Goal: Task Accomplishment & Management: Use online tool/utility

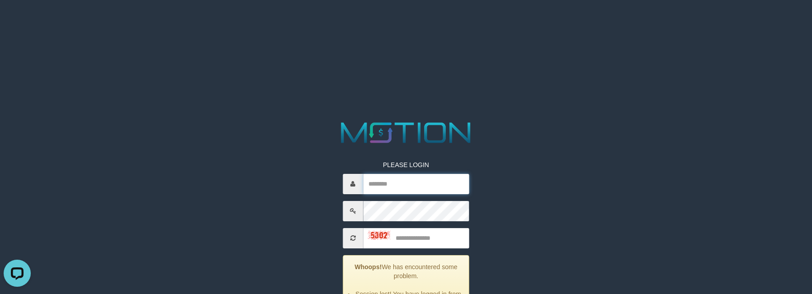
click at [400, 174] on input "text" at bounding box center [416, 184] width 106 height 20
paste input "**********"
type input "**********"
click at [424, 233] on input "text" at bounding box center [416, 238] width 106 height 20
type input "****"
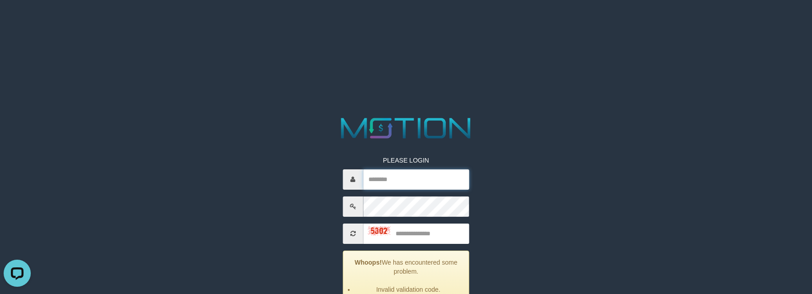
click at [411, 184] on input "text" at bounding box center [416, 180] width 106 height 20
paste input "**********"
type input "**********"
click at [426, 229] on input "text" at bounding box center [416, 234] width 106 height 20
type input "****"
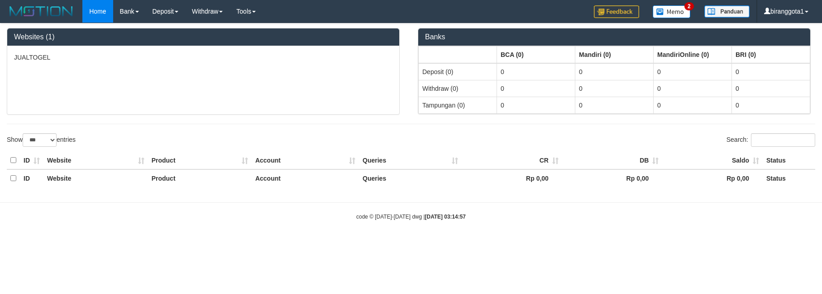
select select "***"
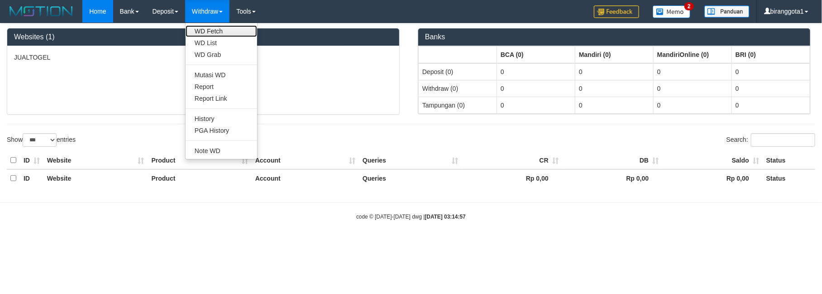
click at [218, 33] on link "WD Fetch" at bounding box center [220, 31] width 71 height 12
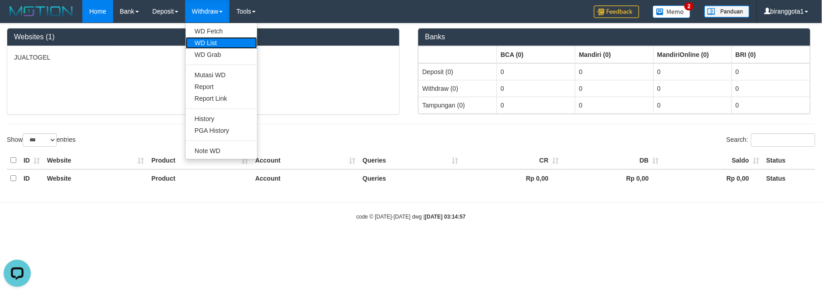
click at [209, 43] on link "WD List" at bounding box center [220, 43] width 71 height 12
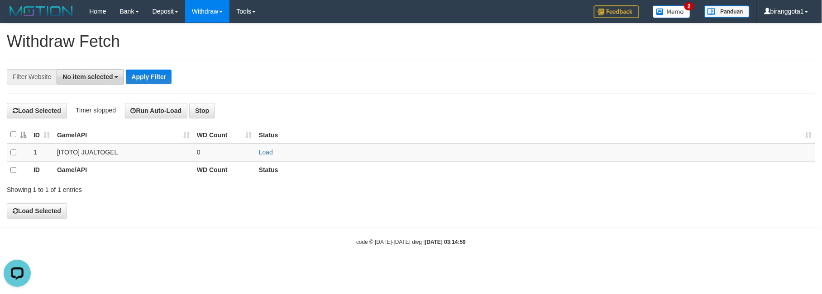
click at [75, 77] on span "No item selected" at bounding box center [87, 76] width 50 height 7
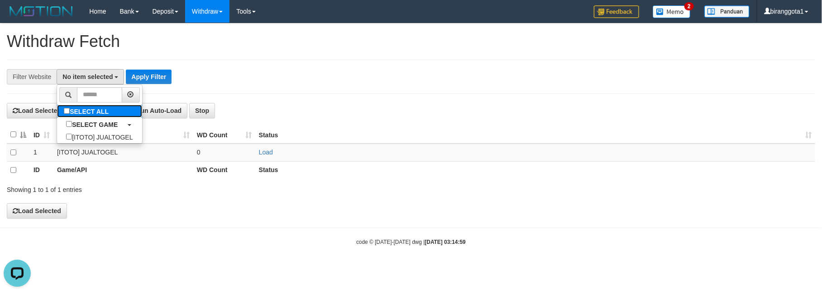
click at [67, 107] on label "SELECT ALL" at bounding box center [87, 111] width 61 height 13
select select "****"
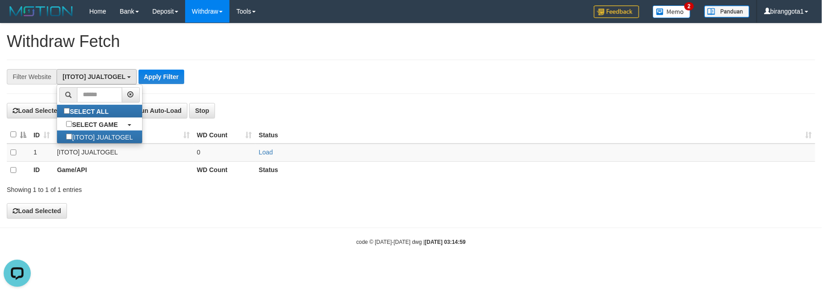
click at [9, 133] on th at bounding box center [18, 135] width 23 height 18
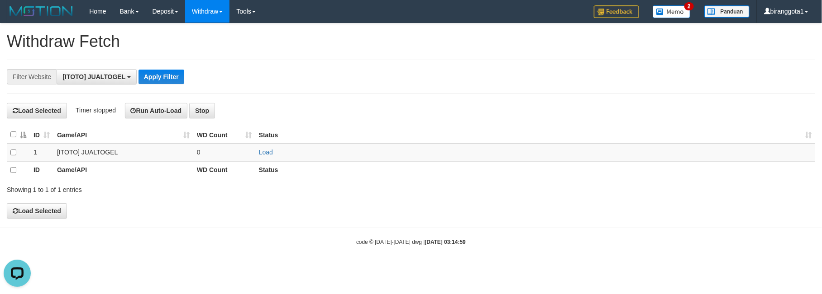
click at [18, 134] on th at bounding box center [18, 135] width 23 height 18
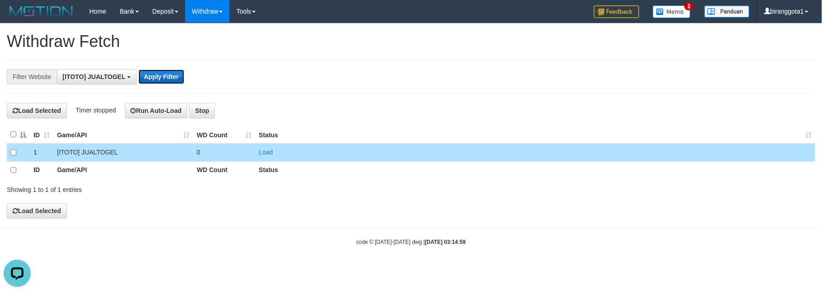
click at [157, 79] on button "Apply Filter" at bounding box center [161, 77] width 46 height 14
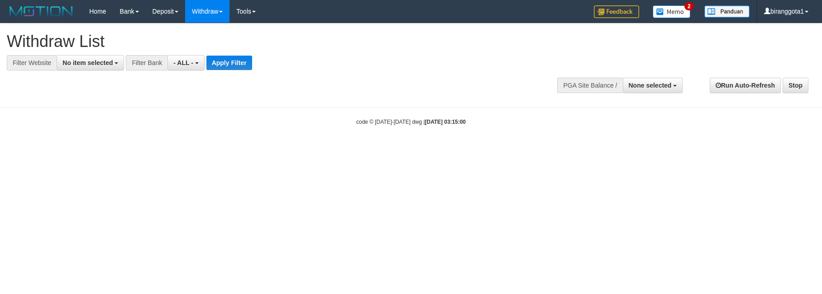
select select
click at [83, 56] on button "No item selected" at bounding box center [90, 62] width 67 height 15
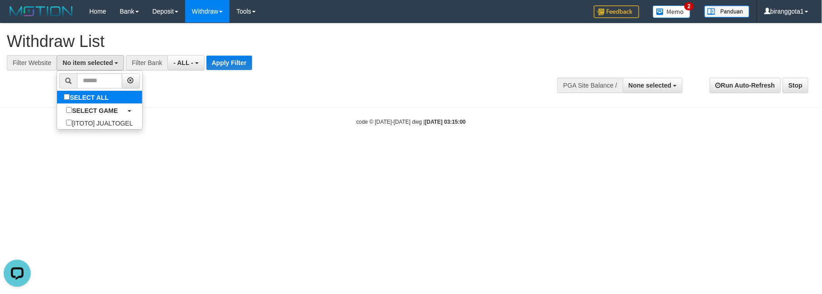
select select "****"
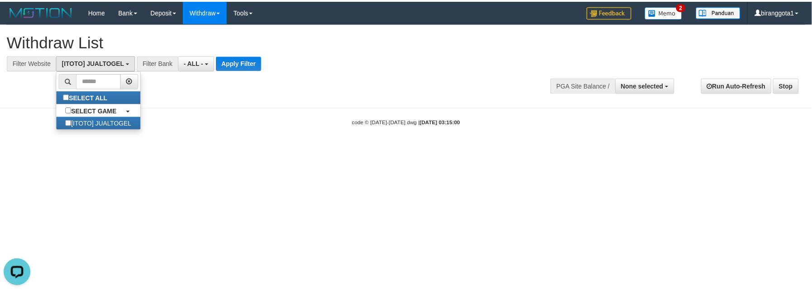
scroll to position [8, 0]
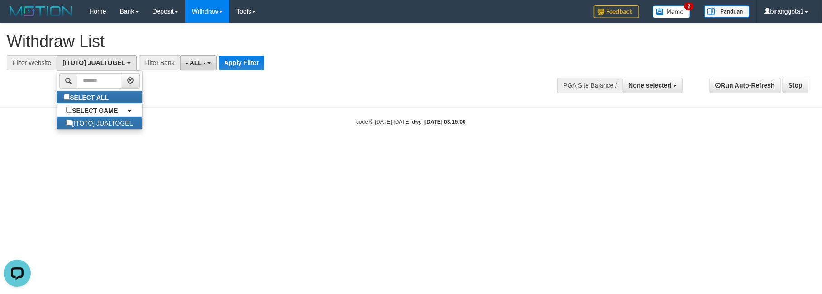
click at [202, 65] on span "- ALL -" at bounding box center [196, 62] width 20 height 7
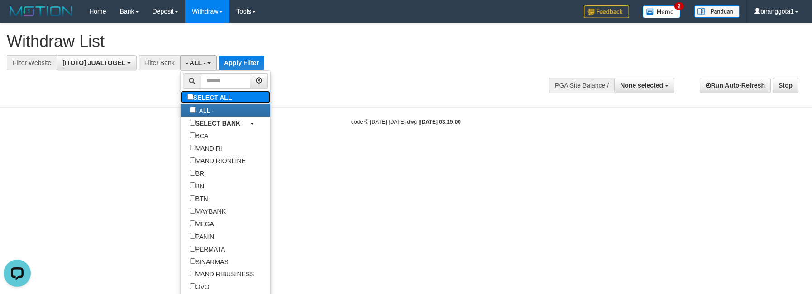
click at [193, 99] on label "SELECT ALL" at bounding box center [210, 97] width 61 height 13
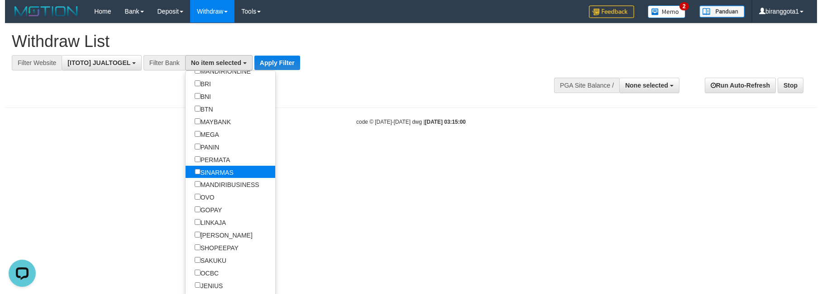
scroll to position [90, 0]
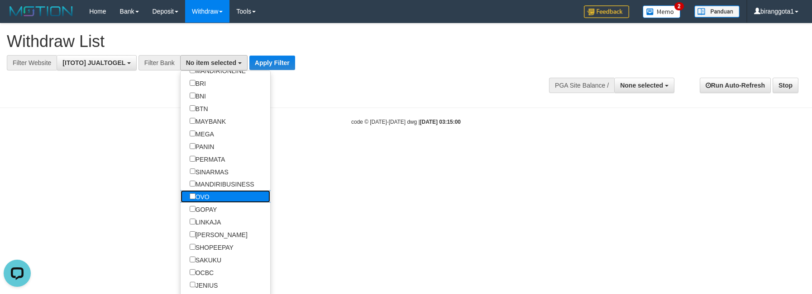
click at [205, 203] on label "OVO" at bounding box center [199, 196] width 38 height 13
select select "***"
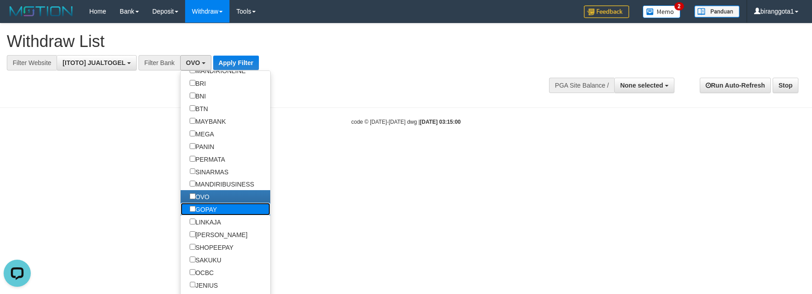
click at [204, 216] on label "GOPAY" at bounding box center [203, 209] width 46 height 13
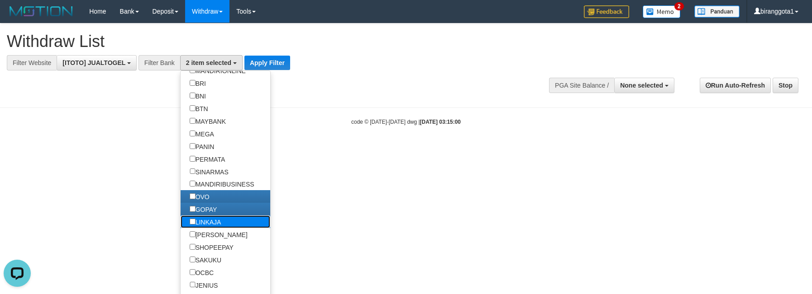
click at [201, 228] on label "LINKAJA" at bounding box center [205, 222] width 50 height 13
click at [198, 241] on label "[PERSON_NAME]" at bounding box center [218, 234] width 76 height 13
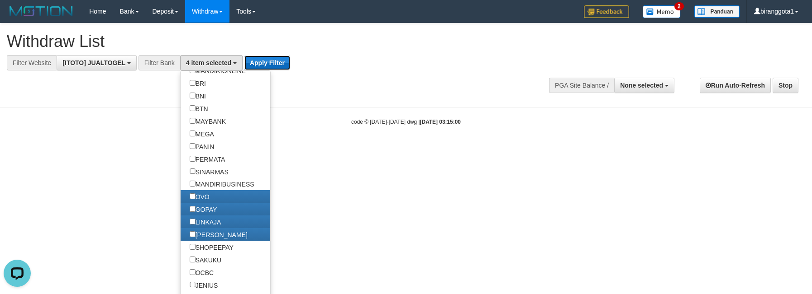
click at [256, 65] on button "Apply Filter" at bounding box center [267, 63] width 46 height 14
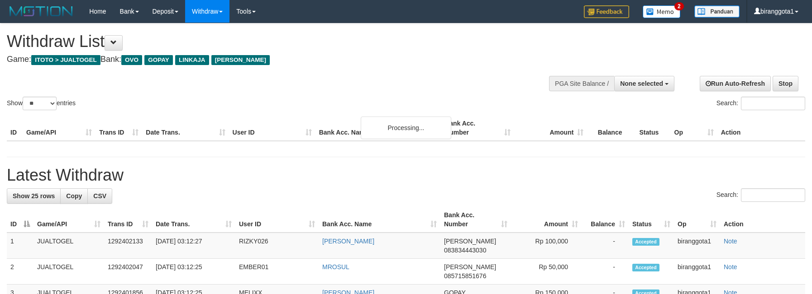
select select
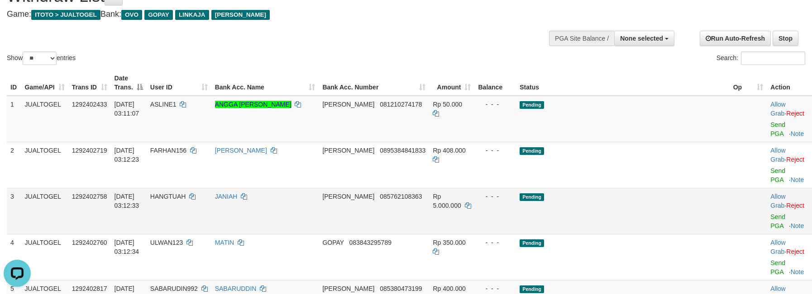
click at [474, 188] on td "Rp 5.000.000" at bounding box center [451, 211] width 45 height 46
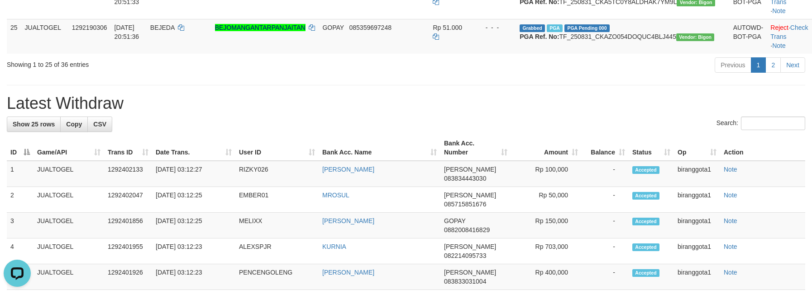
click at [631, 117] on div "Search:" at bounding box center [406, 125] width 798 height 16
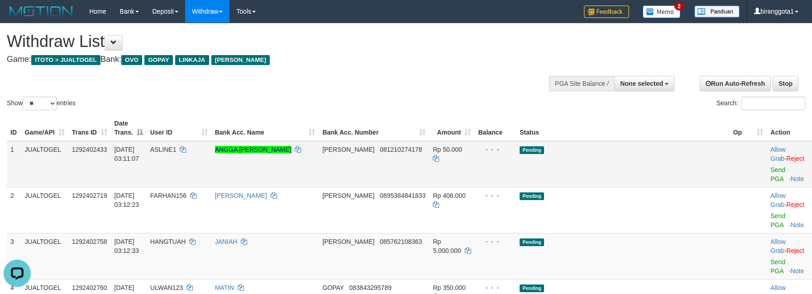
click at [474, 156] on td "Rp 50.000" at bounding box center [451, 164] width 45 height 47
click at [53, 103] on select "** ** ** ***" at bounding box center [40, 104] width 34 height 14
select select "***"
click at [24, 97] on select "** ** ** ***" at bounding box center [40, 104] width 34 height 14
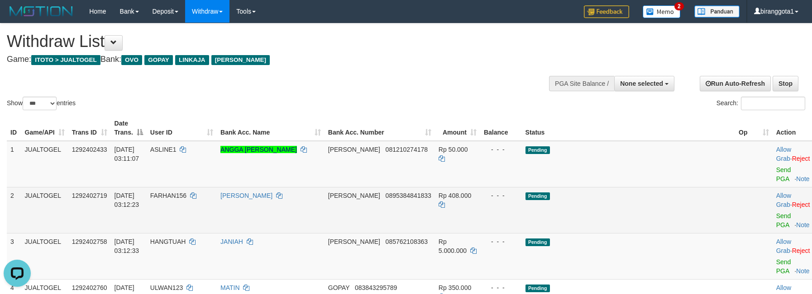
click at [644, 187] on td "Pending" at bounding box center [628, 210] width 213 height 46
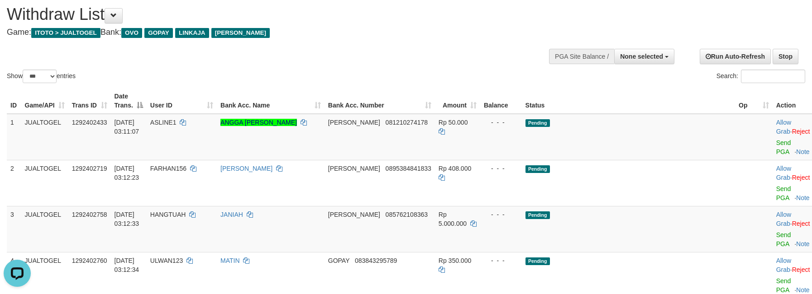
scroll to position [49, 0]
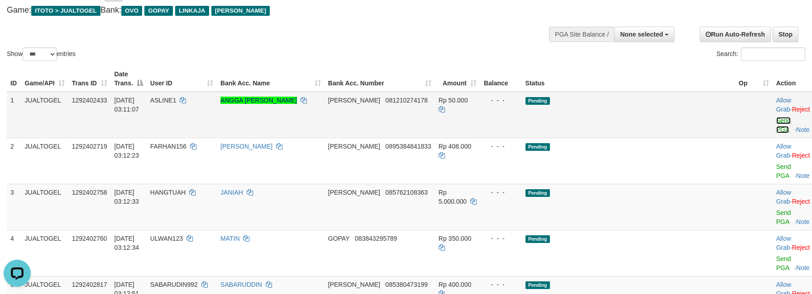
click at [776, 117] on link "Send PGA" at bounding box center [783, 125] width 15 height 16
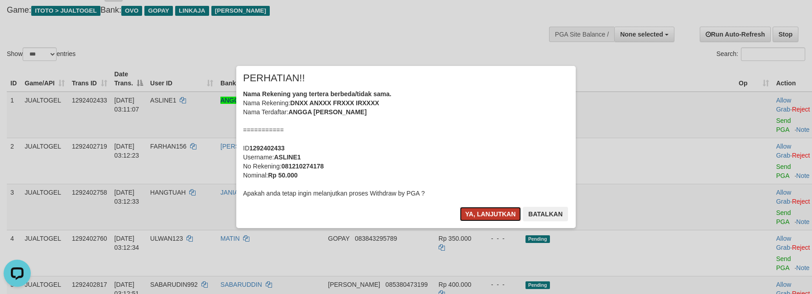
click at [483, 210] on button "Ya, lanjutkan" at bounding box center [491, 214] width 62 height 14
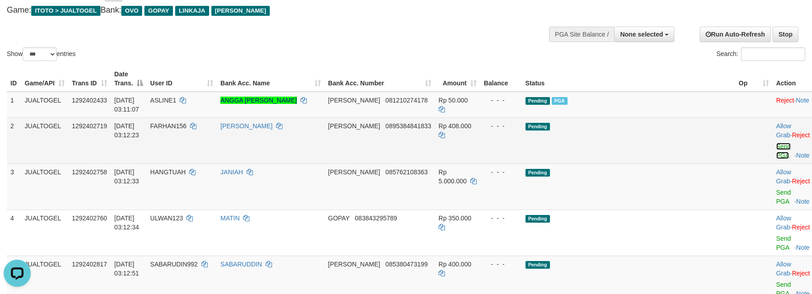
click at [776, 143] on link "Send PGA" at bounding box center [783, 151] width 15 height 16
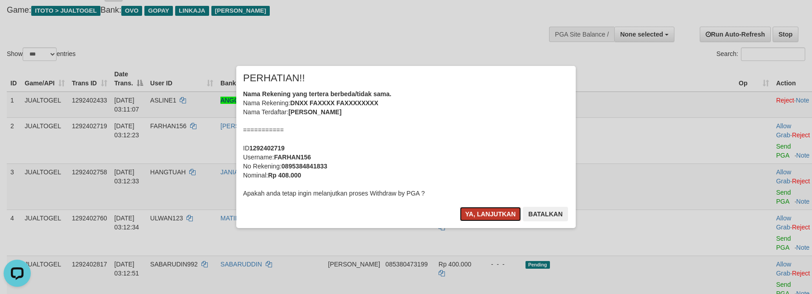
click at [486, 212] on button "Ya, lanjutkan" at bounding box center [491, 214] width 62 height 14
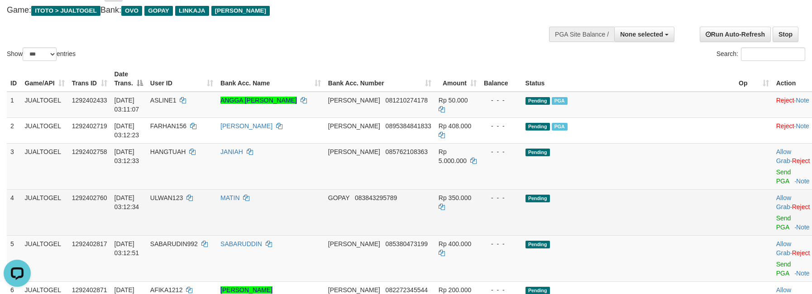
scroll to position [94, 0]
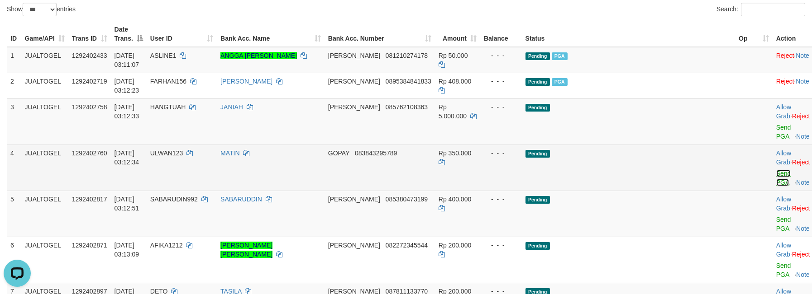
click at [776, 170] on link "Send PGA" at bounding box center [783, 178] width 15 height 16
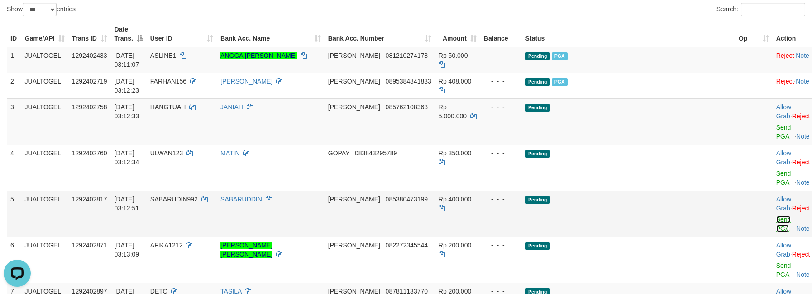
click at [776, 216] on link "Send PGA" at bounding box center [783, 224] width 15 height 16
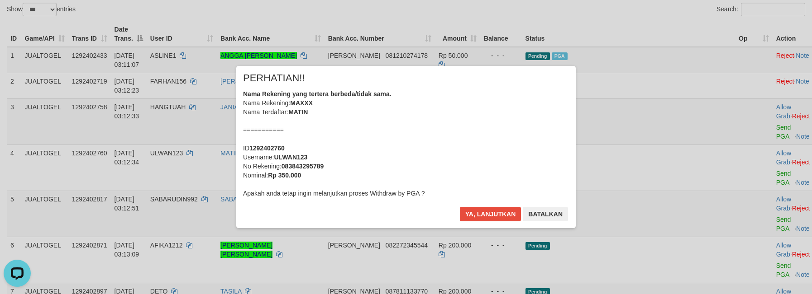
click at [742, 175] on div "× PERHATIAN!! Nama Rekening yang tertera berbeda/tidak sama. Nama Rekening: MAX…" at bounding box center [406, 147] width 812 height 198
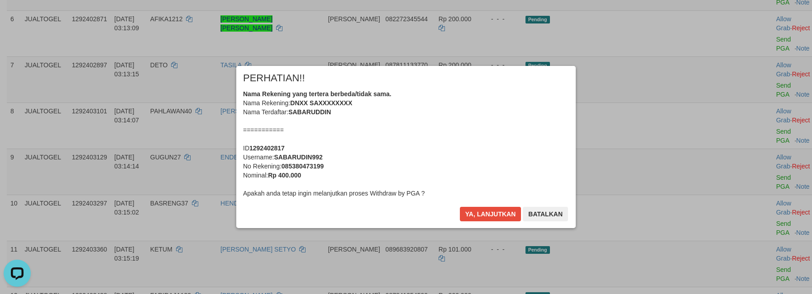
scroll to position [351, 0]
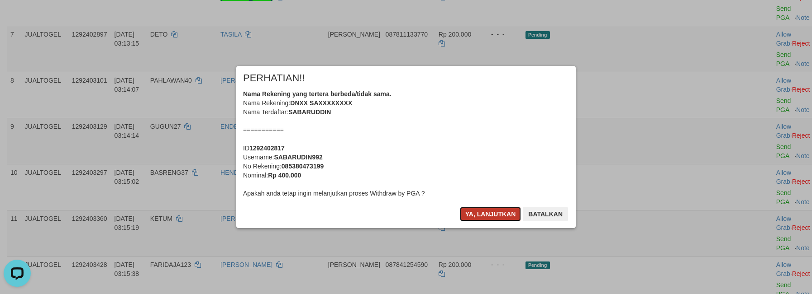
click at [484, 210] on button "Ya, lanjutkan" at bounding box center [491, 214] width 62 height 14
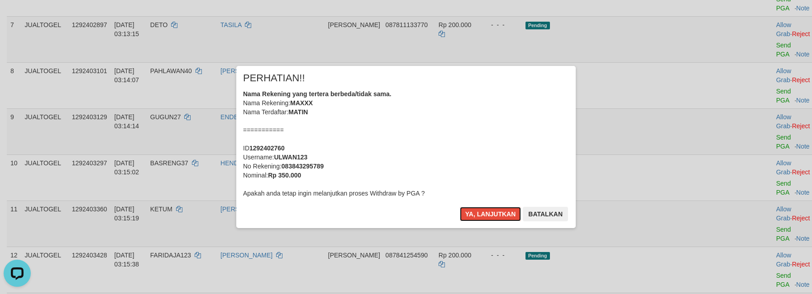
click at [484, 210] on button "Ya, lanjutkan" at bounding box center [491, 214] width 62 height 14
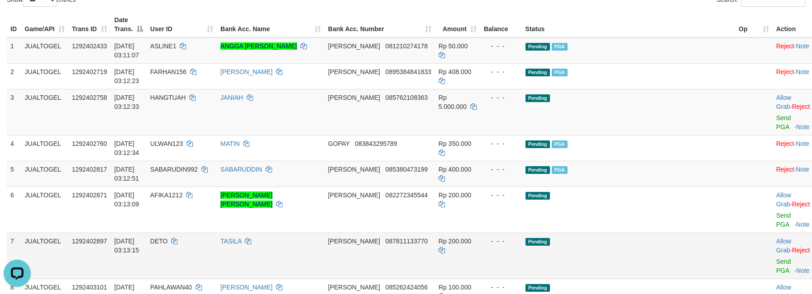
scroll to position [103, 0]
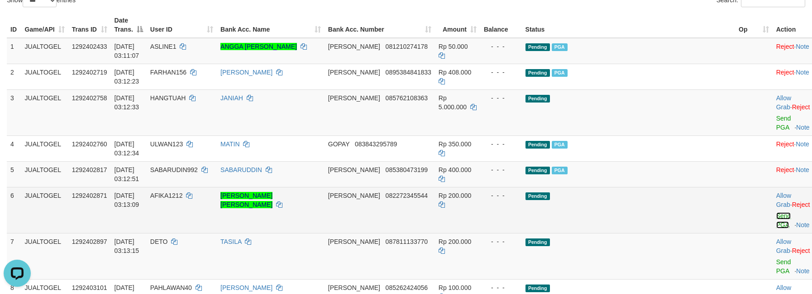
click at [776, 213] on link "Send PGA" at bounding box center [783, 221] width 15 height 16
click at [776, 259] on link "Send PGA" at bounding box center [783, 267] width 15 height 16
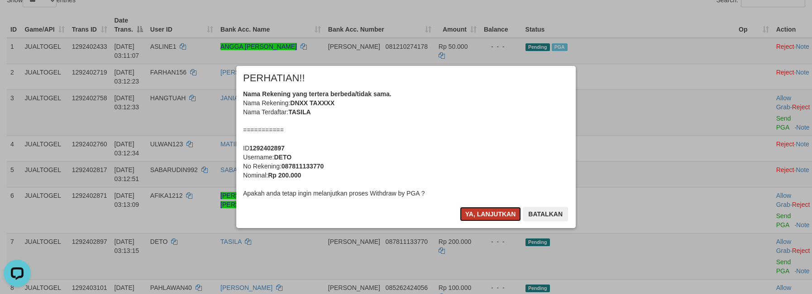
click at [493, 212] on button "Ya, lanjutkan" at bounding box center [491, 214] width 62 height 14
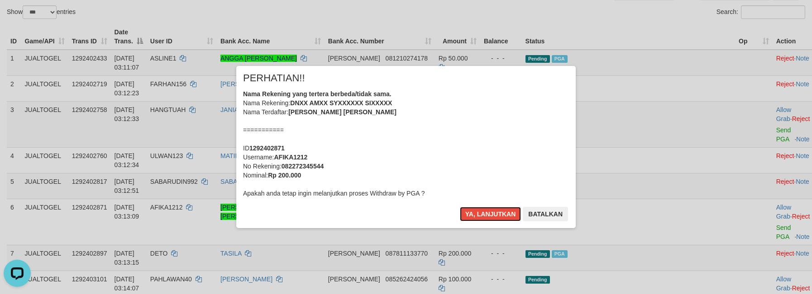
click at [493, 212] on button "Ya, lanjutkan" at bounding box center [491, 214] width 62 height 14
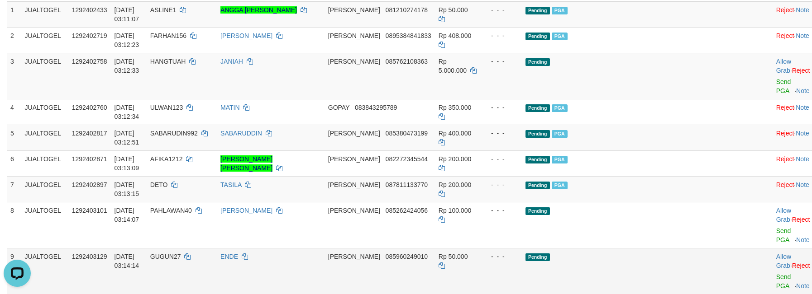
scroll to position [162, 0]
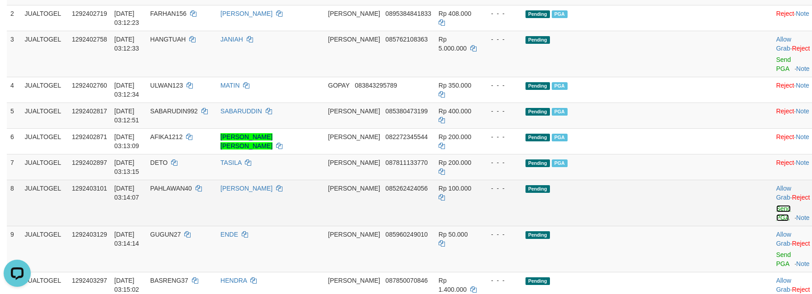
click at [776, 205] on link "Send PGA" at bounding box center [783, 213] width 15 height 16
click at [776, 252] on link "Send PGA" at bounding box center [783, 260] width 15 height 16
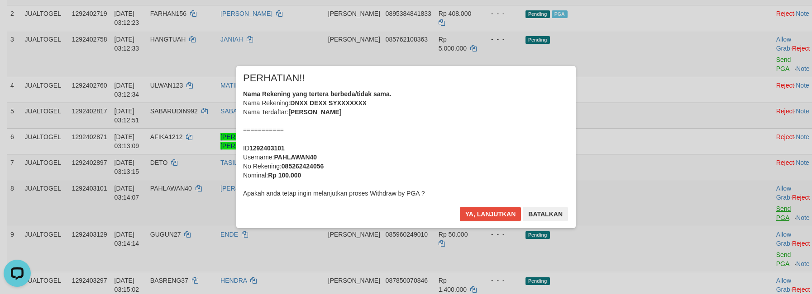
click at [741, 172] on div "× PERHATIAN!! Nama Rekening yang tertera berbeda/tidak sama. Nama Rekening: DNX…" at bounding box center [406, 147] width 812 height 198
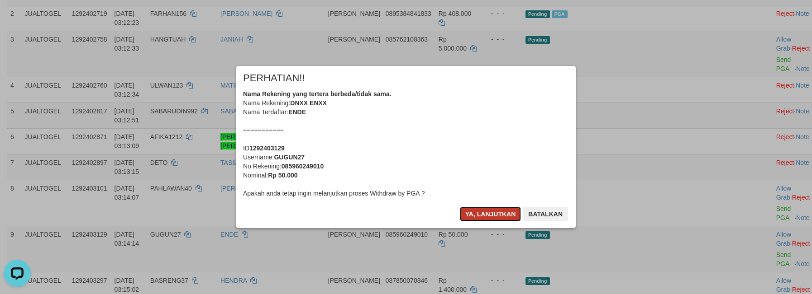
click at [484, 209] on button "Ya, lanjutkan" at bounding box center [491, 214] width 62 height 14
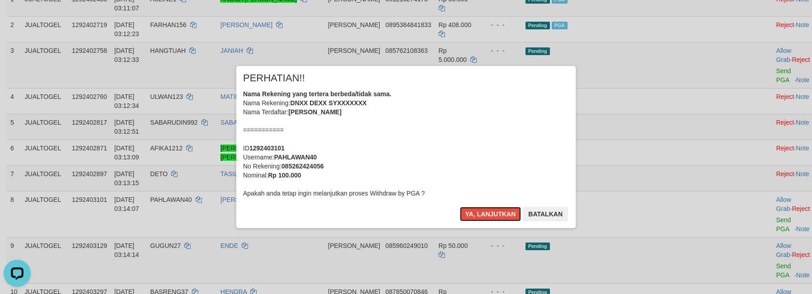
click at [484, 209] on button "Ya, lanjutkan" at bounding box center [491, 214] width 62 height 14
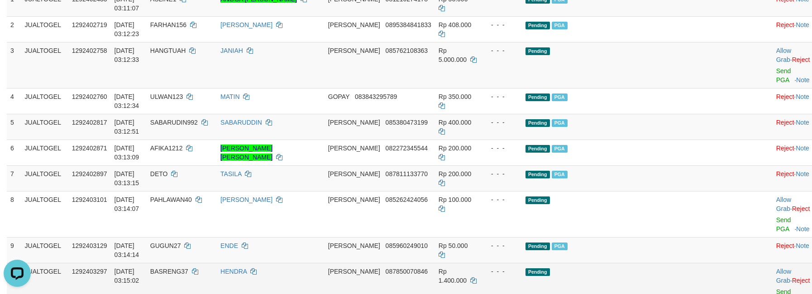
scroll to position [140, 0]
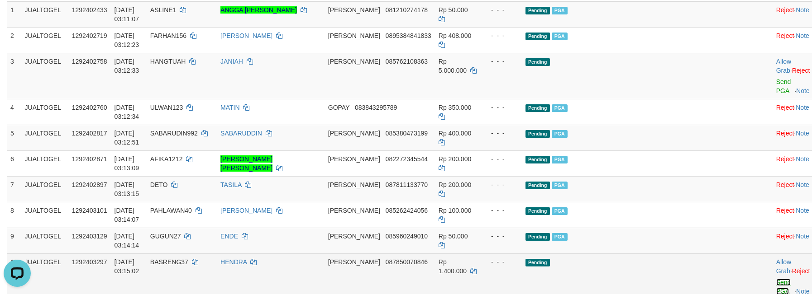
click at [776, 279] on link "Send PGA" at bounding box center [783, 287] width 15 height 16
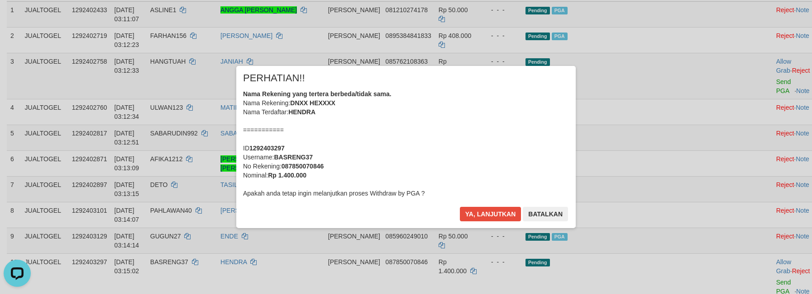
click at [737, 206] on div "× PERHATIAN!! Nama Rekening yang tertera berbeda/tidak sama. Nama Rekening: DNX…" at bounding box center [406, 147] width 812 height 198
click at [500, 212] on button "Ya, lanjutkan" at bounding box center [491, 214] width 62 height 14
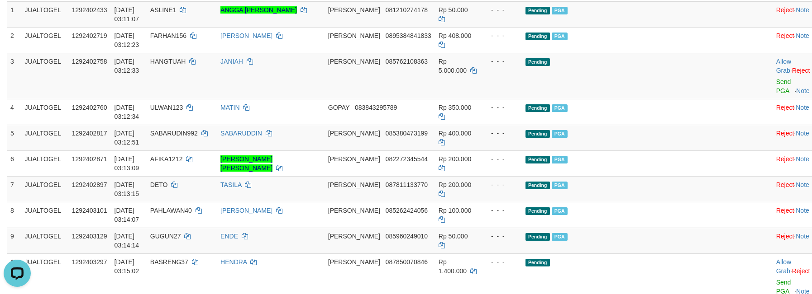
scroll to position [128, 0]
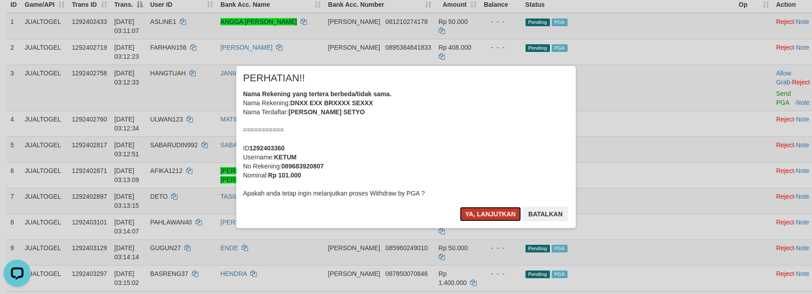
click at [484, 216] on button "Ya, lanjutkan" at bounding box center [491, 214] width 62 height 14
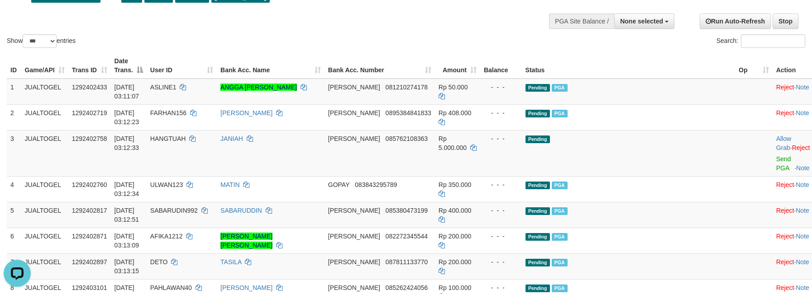
scroll to position [83, 0]
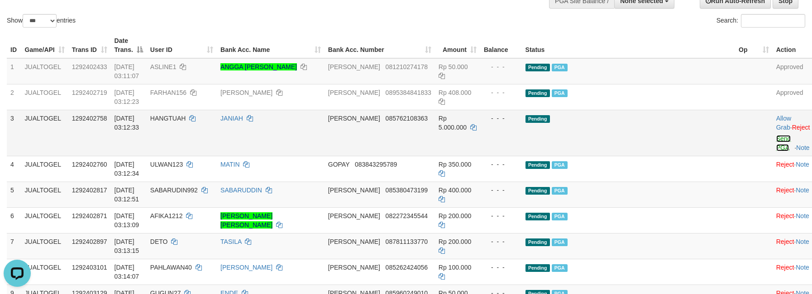
click at [776, 135] on link "Send PGA" at bounding box center [783, 143] width 15 height 16
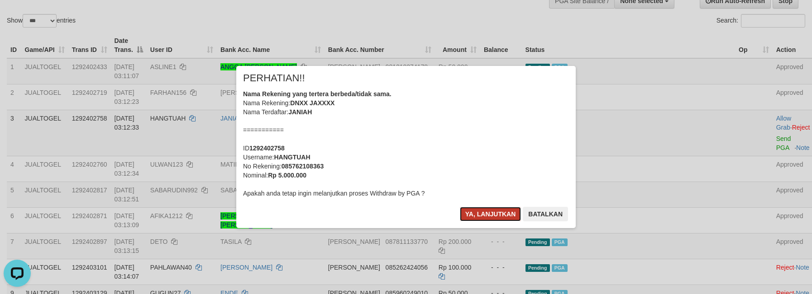
click at [484, 209] on button "Ya, lanjutkan" at bounding box center [491, 214] width 62 height 14
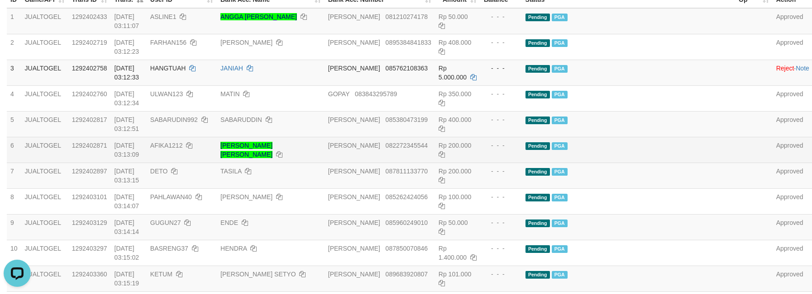
scroll to position [117, 0]
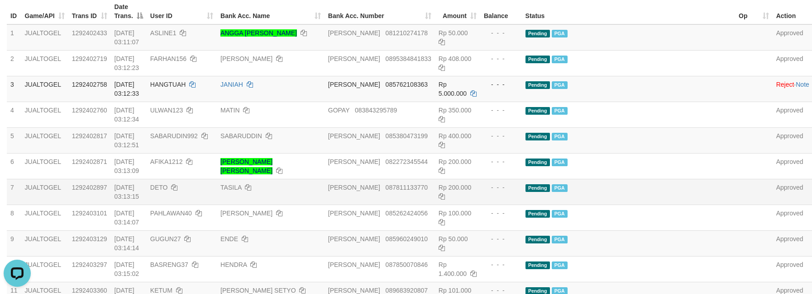
click at [658, 179] on td "Pending PGA" at bounding box center [628, 192] width 213 height 26
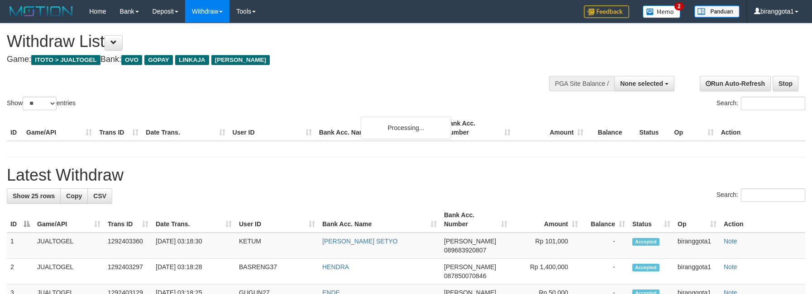
select select
select select "**"
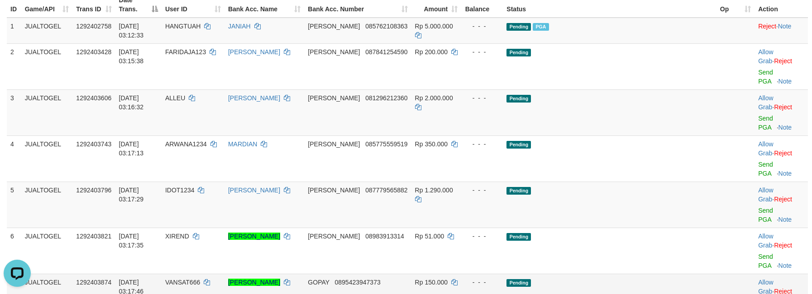
scroll to position [140, 0]
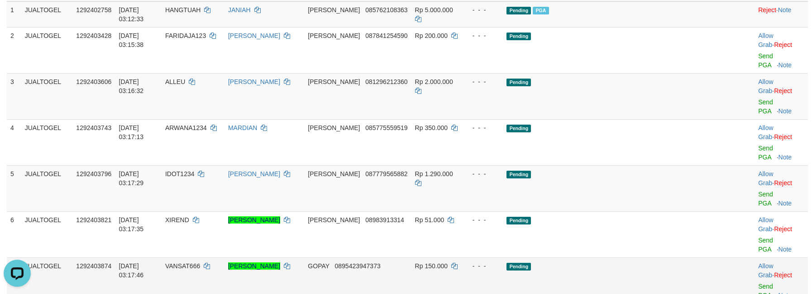
click at [664, 258] on td "Pending" at bounding box center [609, 281] width 213 height 46
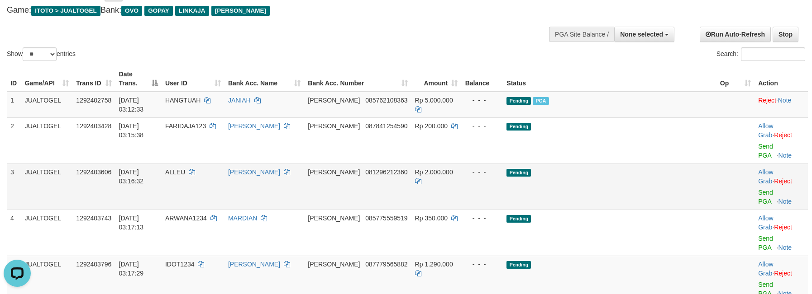
scroll to position [49, 0]
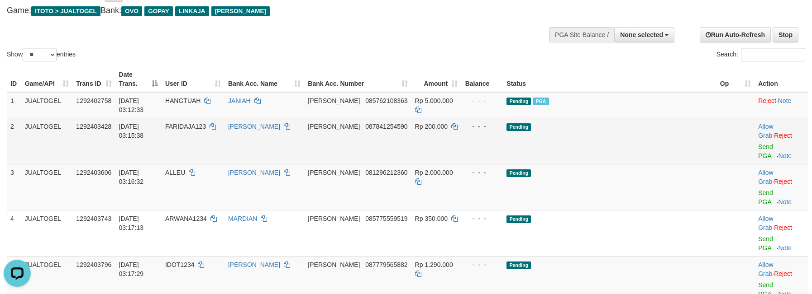
click at [754, 118] on td "Allow Grab · Reject Send PGA · Note" at bounding box center [780, 141] width 53 height 46
click at [758, 143] on link "Send PGA" at bounding box center [765, 151] width 15 height 16
click at [758, 190] on link "Send PGA" at bounding box center [765, 198] width 15 height 16
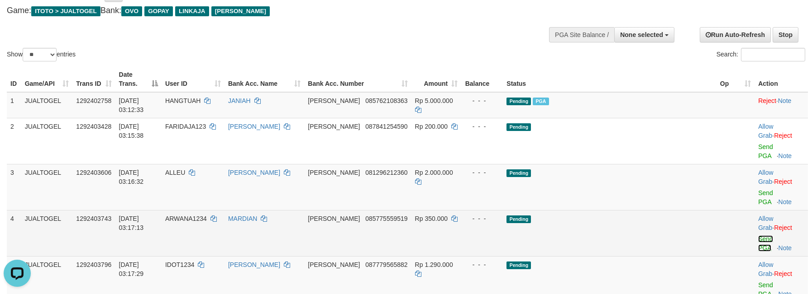
click at [758, 236] on link "Send PGA" at bounding box center [765, 244] width 15 height 16
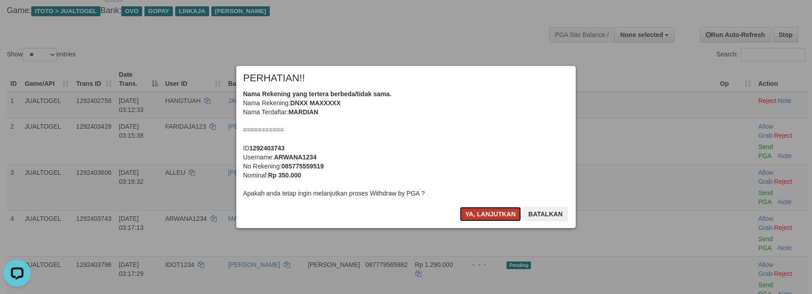
click at [486, 212] on button "Ya, lanjutkan" at bounding box center [491, 214] width 62 height 14
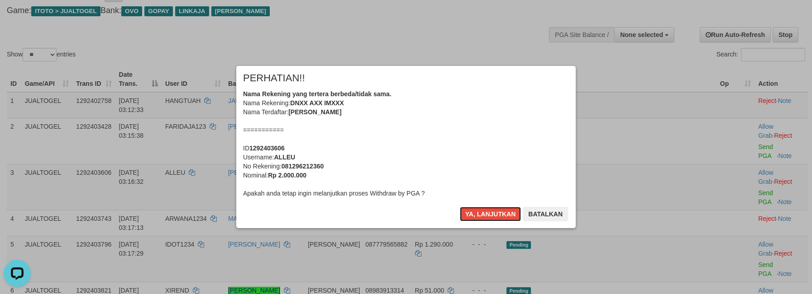
click at [486, 212] on button "Ya, lanjutkan" at bounding box center [491, 214] width 62 height 14
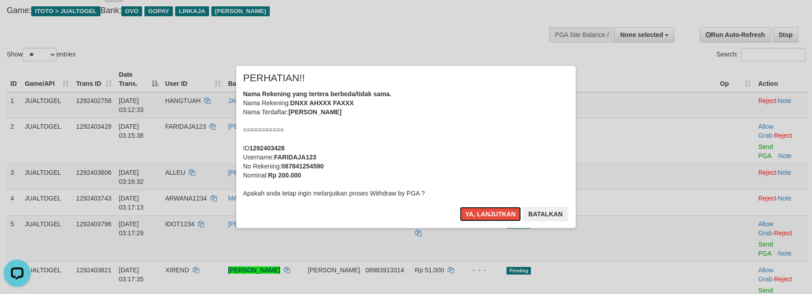
click at [486, 212] on button "Ya, lanjutkan" at bounding box center [491, 214] width 62 height 14
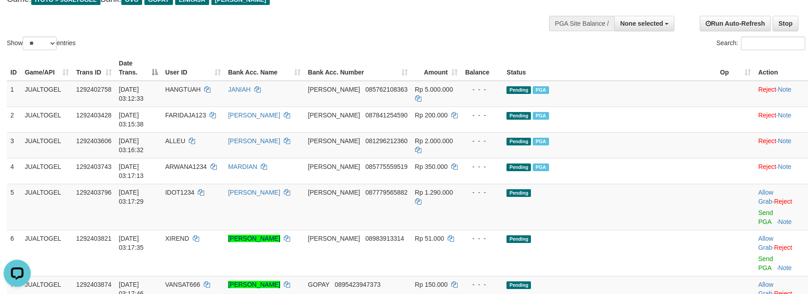
scroll to position [128, 0]
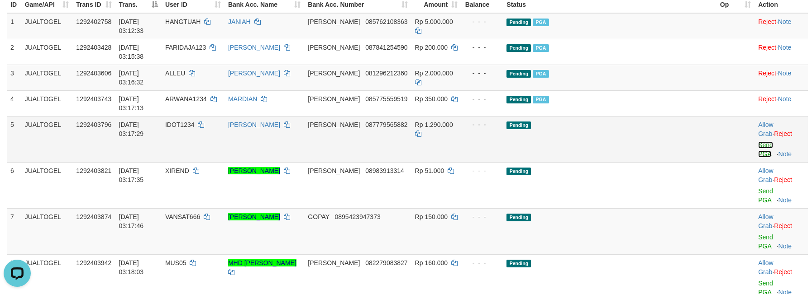
click at [758, 142] on link "Send PGA" at bounding box center [765, 150] width 15 height 16
click at [758, 188] on link "Send PGA" at bounding box center [765, 196] width 15 height 16
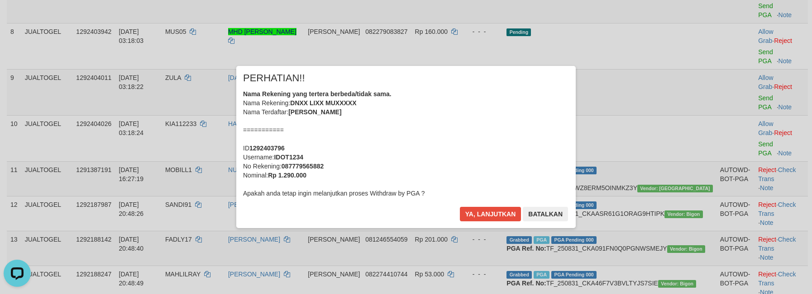
scroll to position [385, 0]
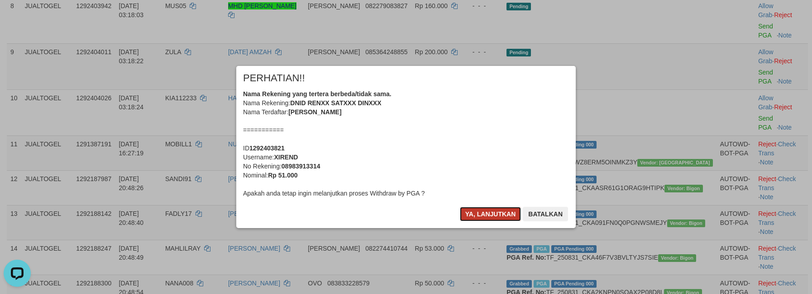
click at [486, 210] on button "Ya, lanjutkan" at bounding box center [491, 214] width 62 height 14
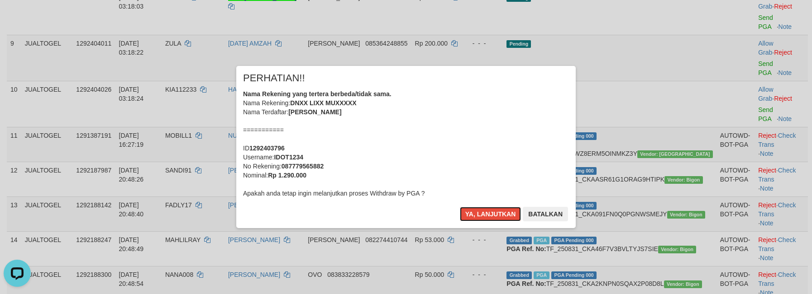
click at [486, 210] on button "Ya, lanjutkan" at bounding box center [491, 214] width 62 height 14
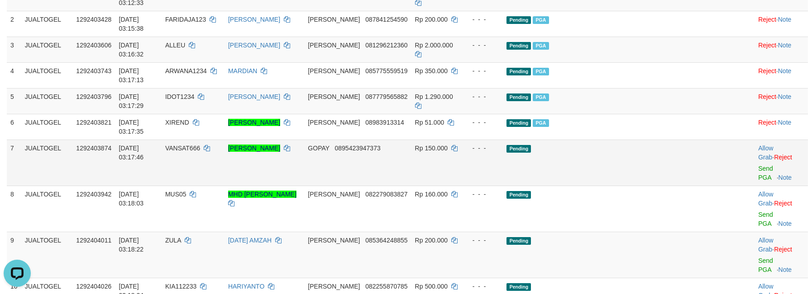
scroll to position [153, 0]
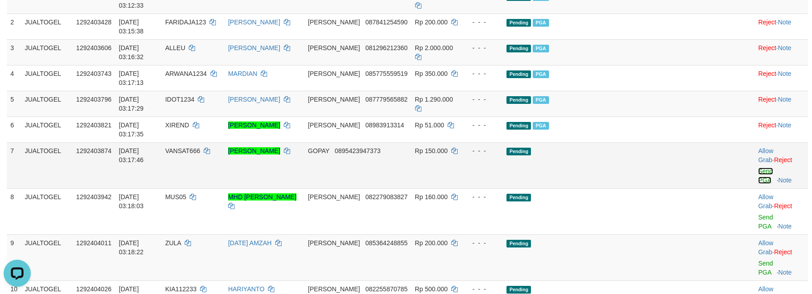
click at [758, 168] on link "Send PGA" at bounding box center [765, 176] width 15 height 16
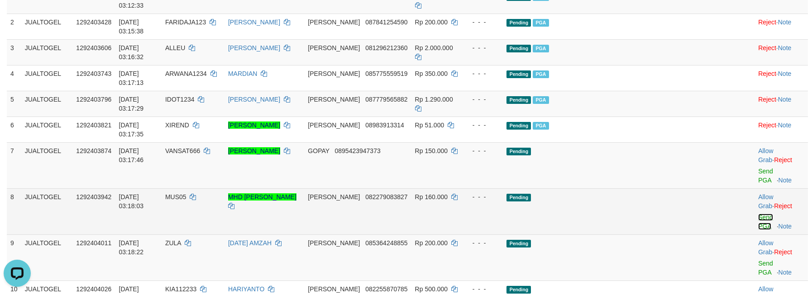
click at [758, 214] on link "Send PGA" at bounding box center [765, 222] width 15 height 16
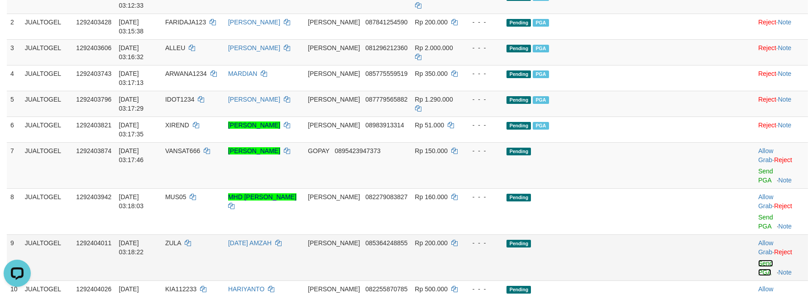
click at [758, 260] on link "Send PGA" at bounding box center [765, 268] width 15 height 16
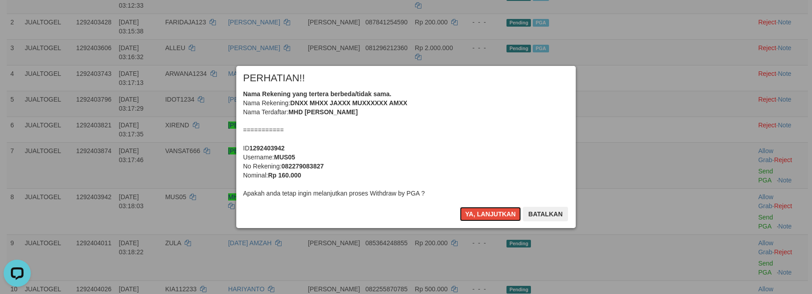
click at [481, 212] on button "Ya, lanjutkan" at bounding box center [491, 214] width 62 height 14
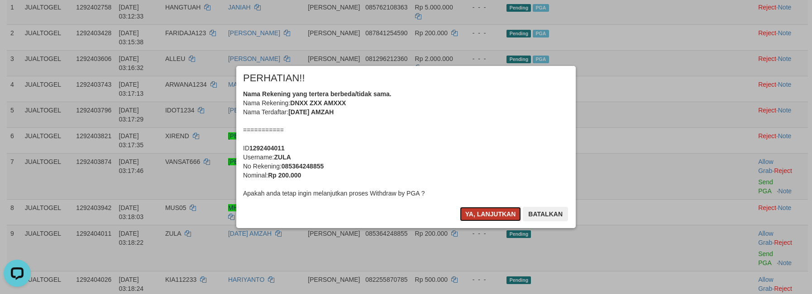
click at [481, 212] on button "Ya, lanjutkan" at bounding box center [491, 214] width 62 height 14
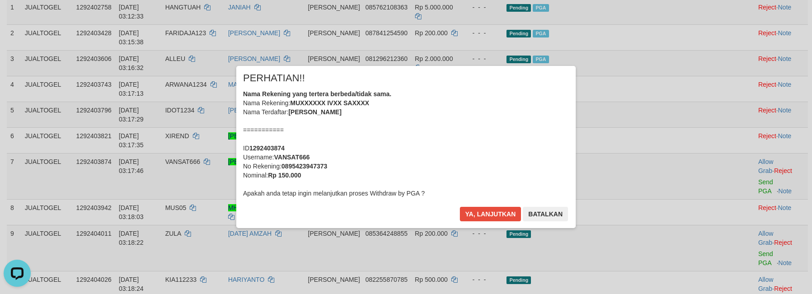
scroll to position [131, 0]
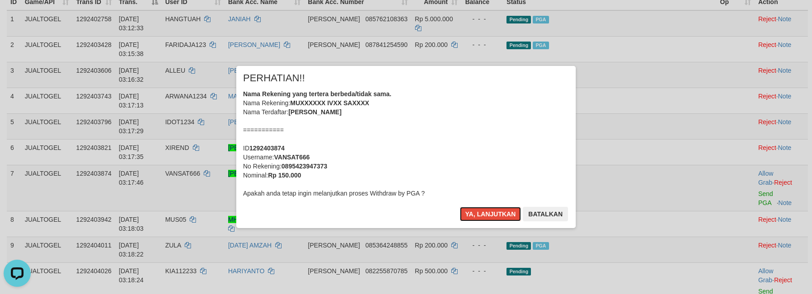
click at [481, 212] on button "Ya, lanjutkan" at bounding box center [491, 214] width 62 height 14
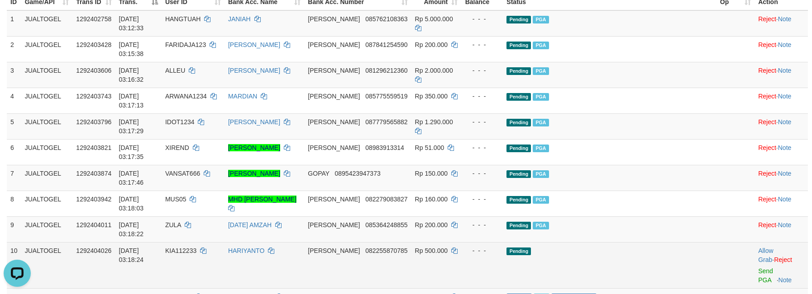
scroll to position [119, 0]
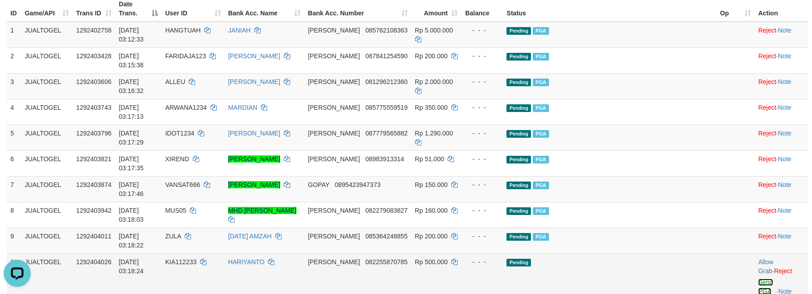
click at [758, 279] on link "Send PGA" at bounding box center [765, 287] width 15 height 16
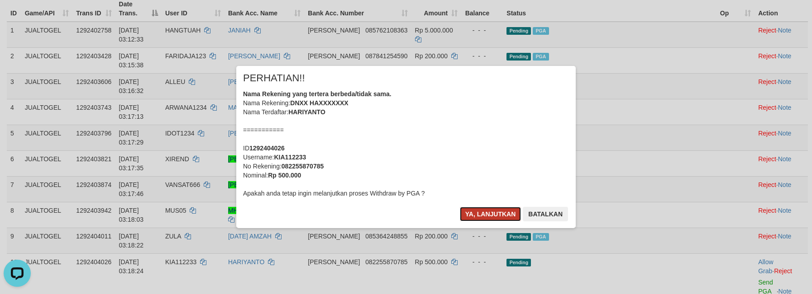
click at [474, 218] on button "Ya, lanjutkan" at bounding box center [491, 214] width 62 height 14
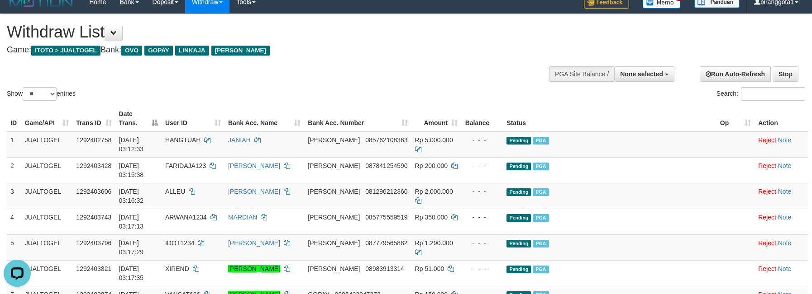
scroll to position [0, 0]
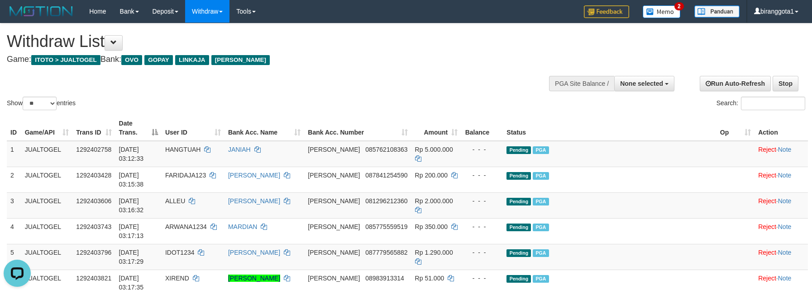
click at [469, 63] on h4 "Game: ITOTO > JUALTOGEL Bank: OVO GOPAY LINKAJA DANA" at bounding box center [269, 59] width 525 height 9
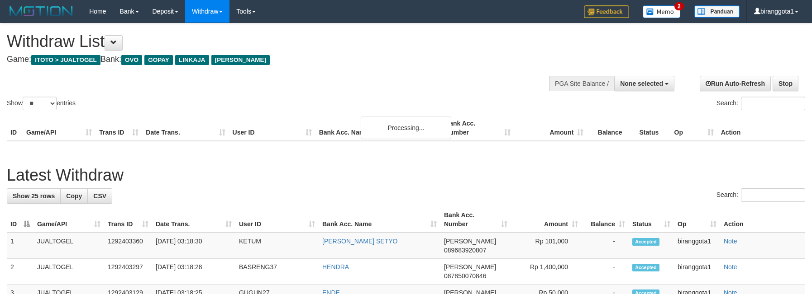
select select
select select "**"
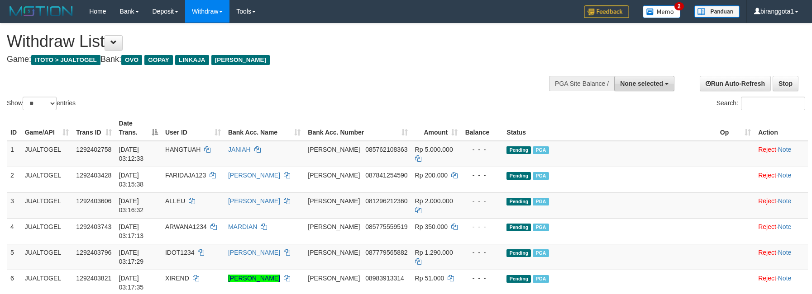
click at [637, 81] on span "None selected" at bounding box center [641, 83] width 43 height 7
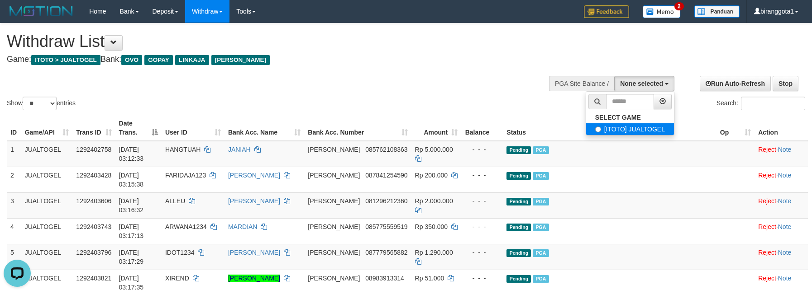
select select "****"
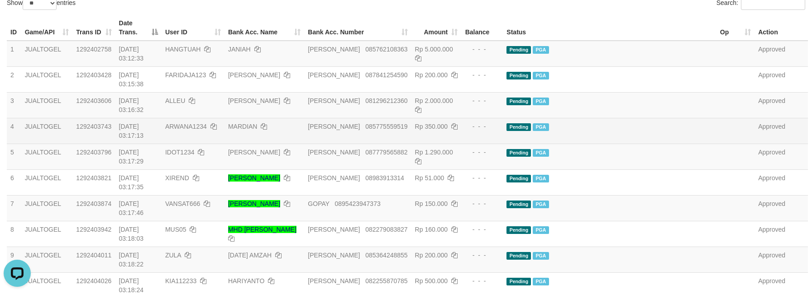
scroll to position [181, 0]
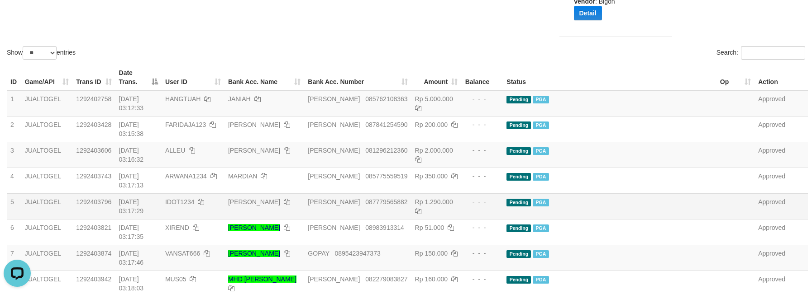
click at [659, 194] on td "Pending PGA" at bounding box center [609, 207] width 213 height 26
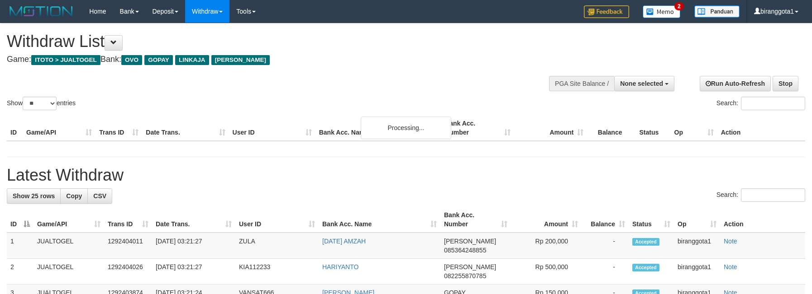
select select
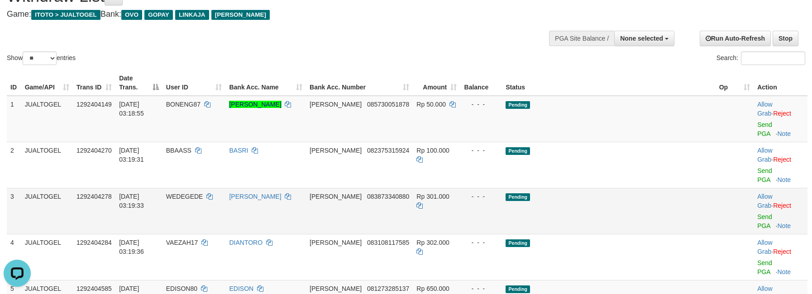
click at [588, 188] on td "Pending" at bounding box center [608, 211] width 213 height 46
click at [57, 57] on select "** ** ** ***" at bounding box center [40, 59] width 34 height 14
select select "***"
click at [24, 52] on select "** ** ** ***" at bounding box center [40, 59] width 34 height 14
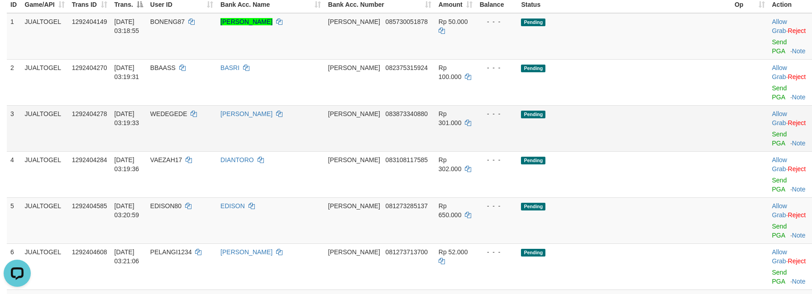
scroll to position [106, 0]
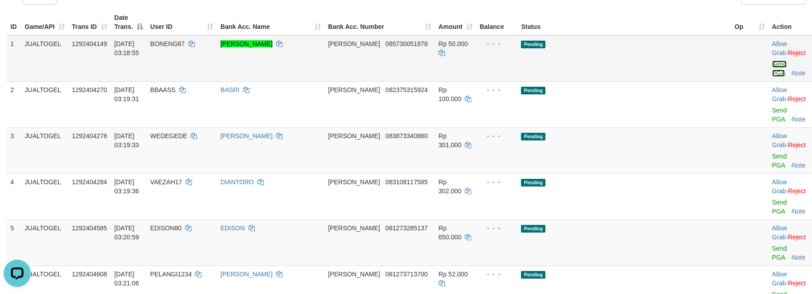
click at [772, 61] on link "Send PGA" at bounding box center [779, 69] width 15 height 16
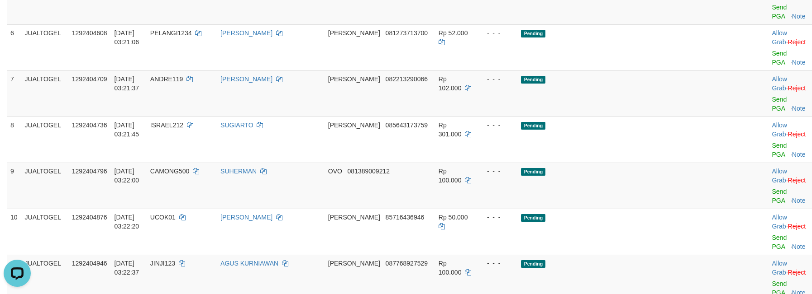
scroll to position [363, 0]
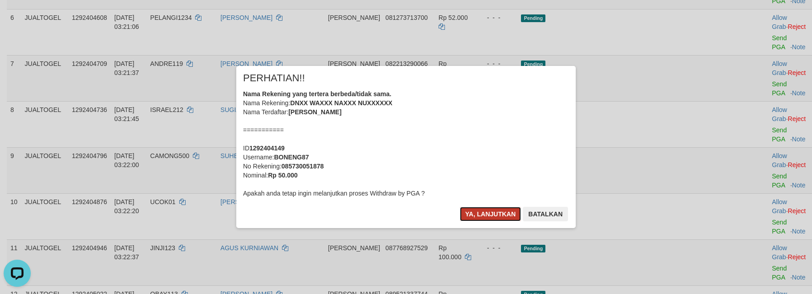
click at [489, 209] on button "Ya, lanjutkan" at bounding box center [491, 214] width 62 height 14
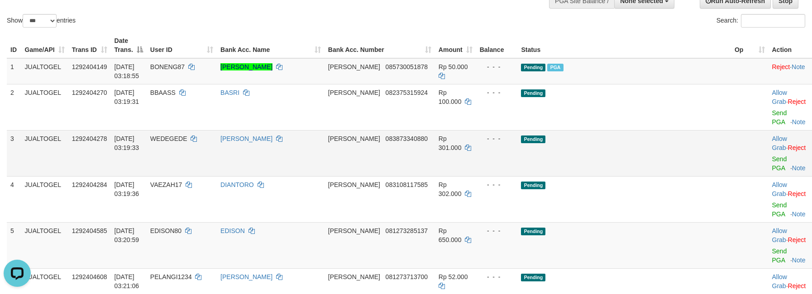
scroll to position [90, 0]
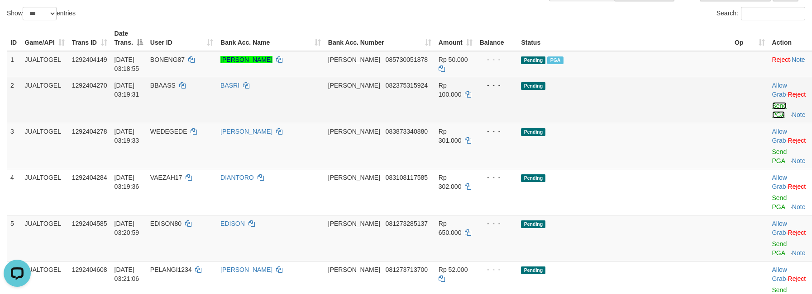
click at [772, 102] on link "Send PGA" at bounding box center [779, 110] width 15 height 16
click at [772, 148] on link "Send PGA" at bounding box center [779, 156] width 15 height 16
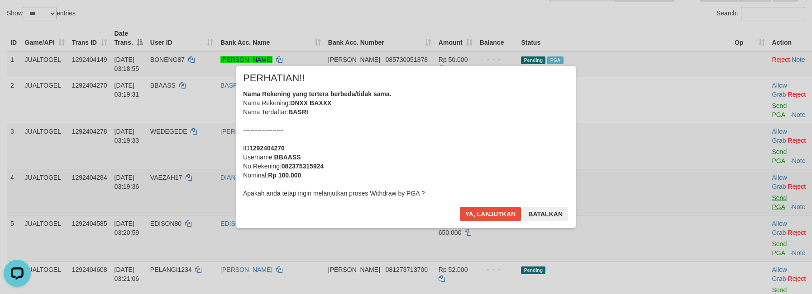
click at [741, 136] on div "× PERHATIAN!! Nama Rekening yang tertera berbeda/tidak sama. Nama Rekening: DNX…" at bounding box center [406, 147] width 812 height 198
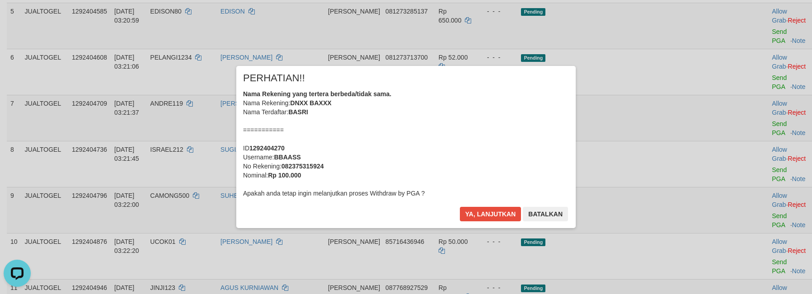
scroll to position [347, 0]
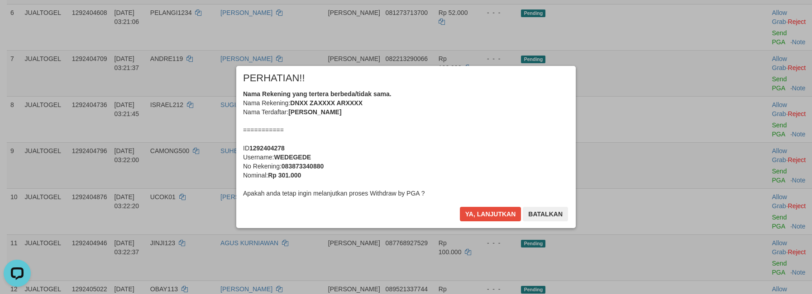
click at [484, 206] on div "× PERHATIAN!! Nama Rekening yang tertera berbeda/tidak sama. Nama Rekening: DNX…" at bounding box center [405, 147] width 339 height 162
click at [482, 210] on button "Ya, lanjutkan" at bounding box center [491, 214] width 62 height 14
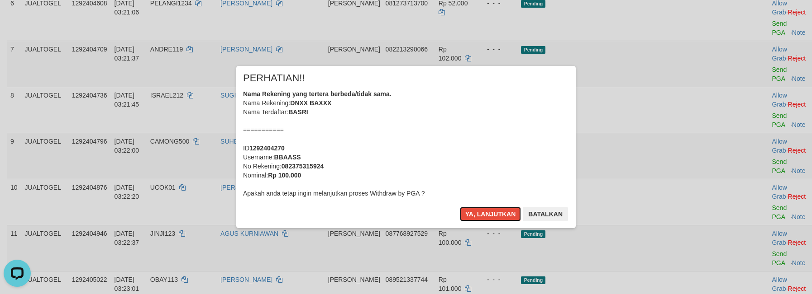
click at [482, 211] on button "Ya, lanjutkan" at bounding box center [491, 214] width 62 height 14
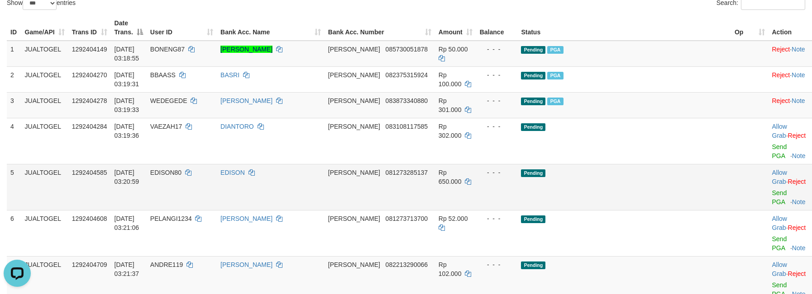
scroll to position [99, 0]
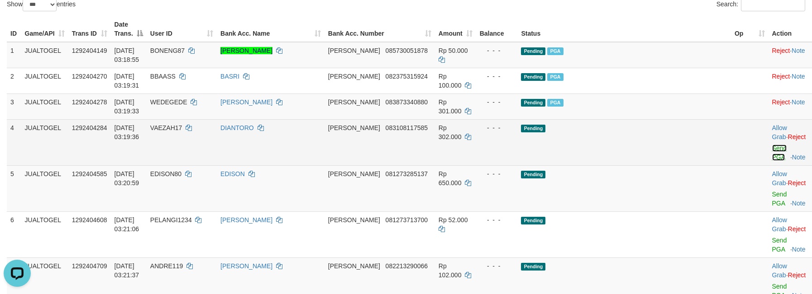
click at [772, 145] on link "Send PGA" at bounding box center [779, 153] width 15 height 16
click at [772, 191] on link "Send PGA" at bounding box center [779, 199] width 15 height 16
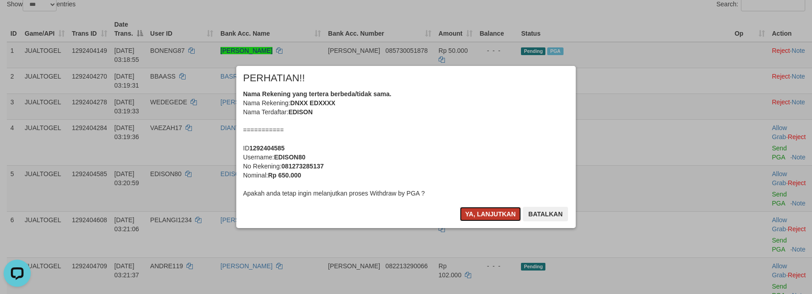
click at [499, 210] on button "Ya, lanjutkan" at bounding box center [491, 214] width 62 height 14
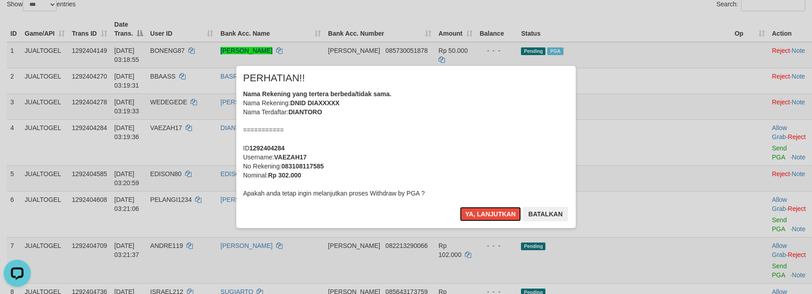
click at [499, 210] on button "Ya, lanjutkan" at bounding box center [491, 214] width 62 height 14
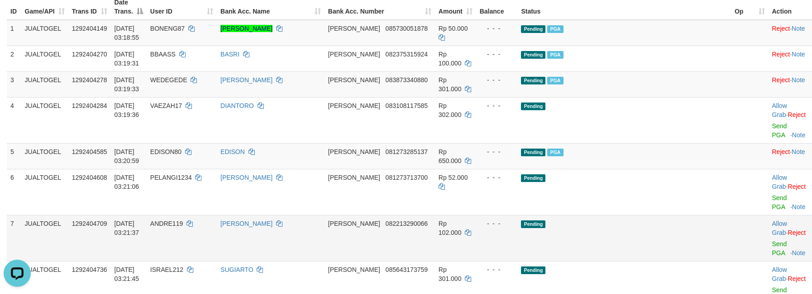
scroll to position [125, 0]
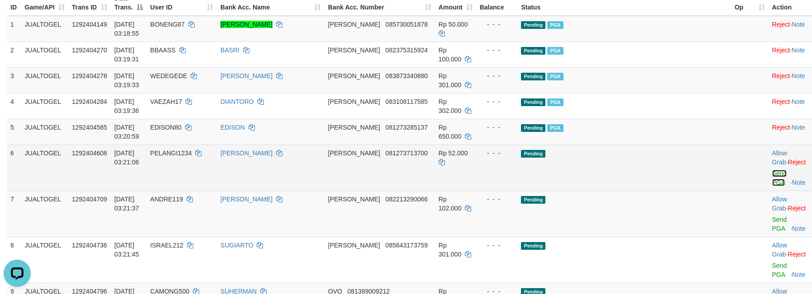
click at [772, 170] on link "Send PGA" at bounding box center [779, 178] width 15 height 16
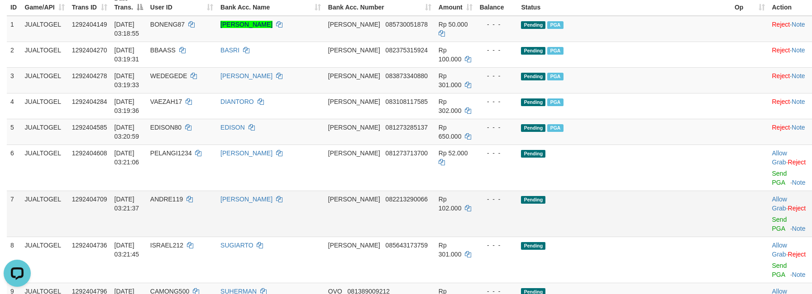
click at [768, 191] on td "Allow Grab · Reject Send PGA · Note" at bounding box center [790, 214] width 45 height 46
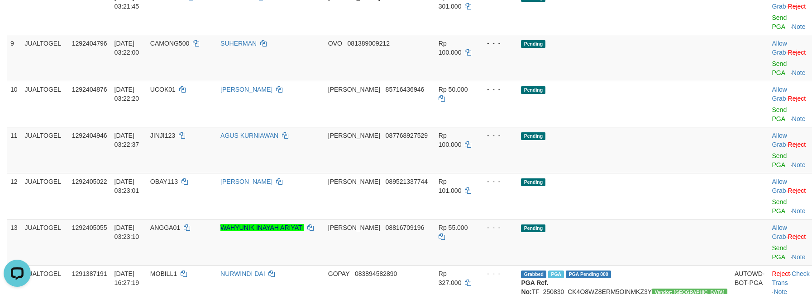
scroll to position [383, 0]
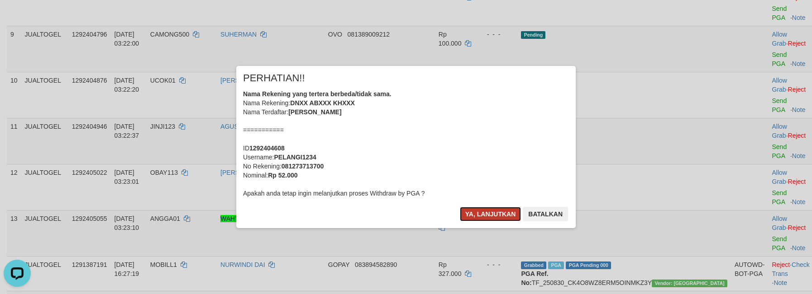
click at [497, 210] on button "Ya, lanjutkan" at bounding box center [491, 214] width 62 height 14
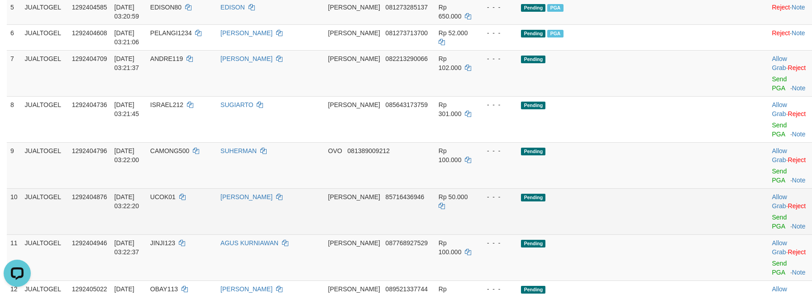
scroll to position [190, 0]
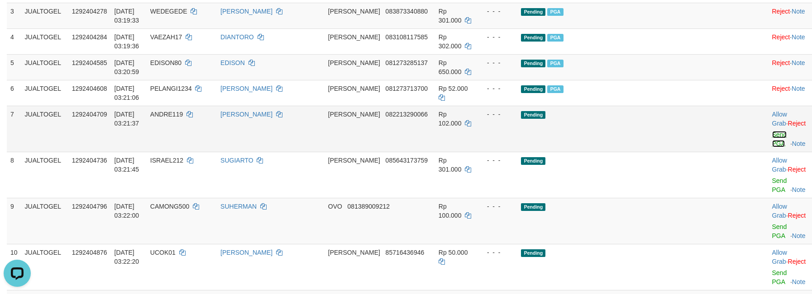
click at [772, 131] on link "Send PGA" at bounding box center [779, 139] width 15 height 16
click at [768, 152] on td "Allow Grab · Reject Send PGA · Note" at bounding box center [790, 175] width 45 height 46
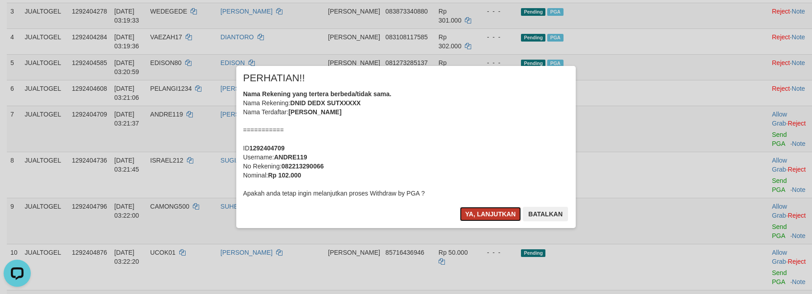
click at [496, 210] on button "Ya, lanjutkan" at bounding box center [491, 214] width 62 height 14
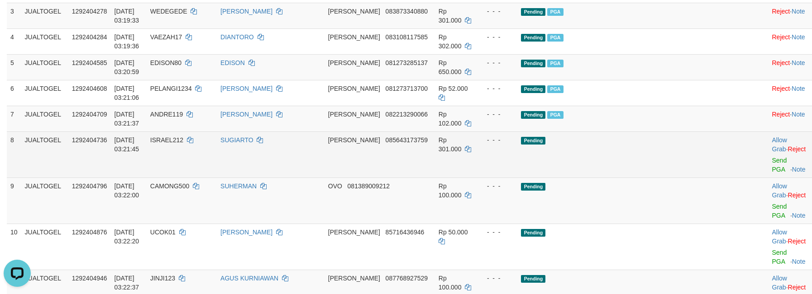
scroll to position [178, 0]
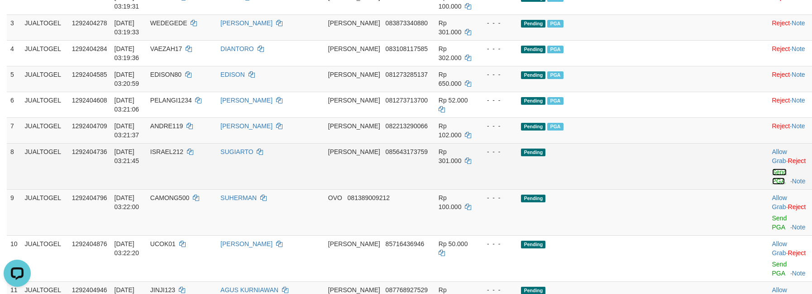
click at [772, 169] on link "Send PGA" at bounding box center [779, 177] width 15 height 16
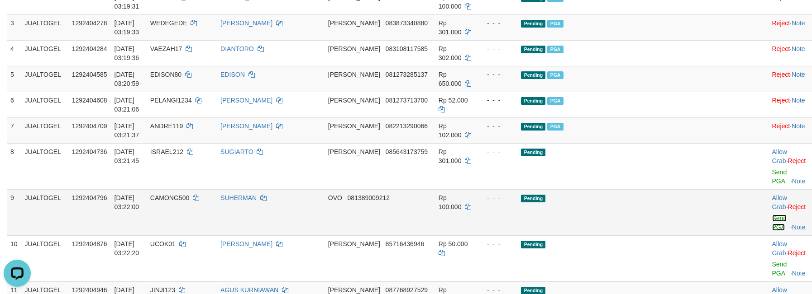
click at [772, 215] on link "Send PGA" at bounding box center [779, 223] width 15 height 16
click at [772, 261] on link "Send PGA" at bounding box center [779, 269] width 15 height 16
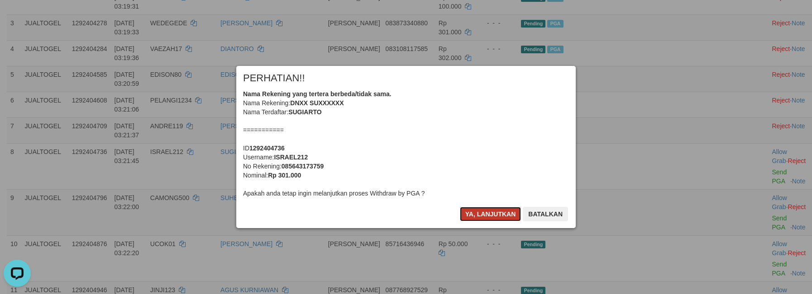
click at [476, 210] on button "Ya, lanjutkan" at bounding box center [491, 214] width 62 height 14
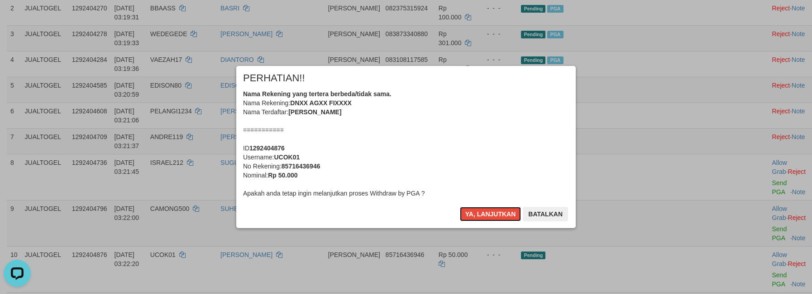
click at [476, 210] on button "Ya, lanjutkan" at bounding box center [491, 214] width 62 height 14
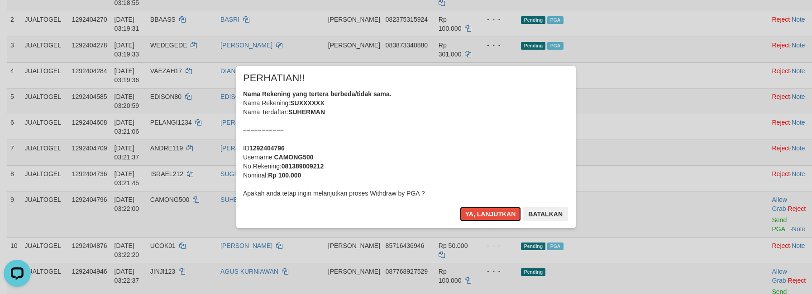
click at [476, 210] on button "Ya, lanjutkan" at bounding box center [491, 214] width 62 height 14
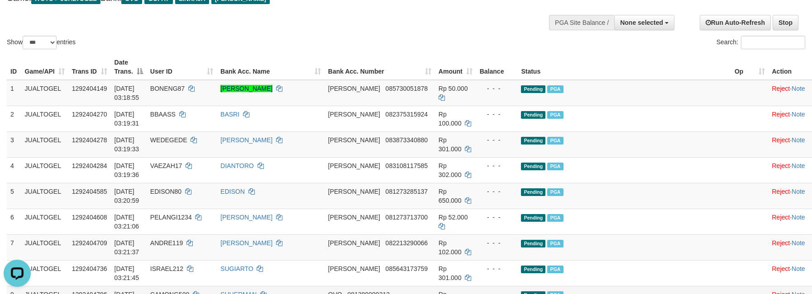
scroll to position [146, 0]
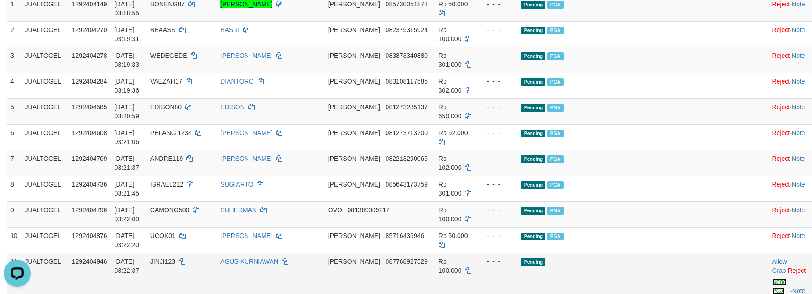
click at [772, 279] on link "Send PGA" at bounding box center [779, 287] width 15 height 16
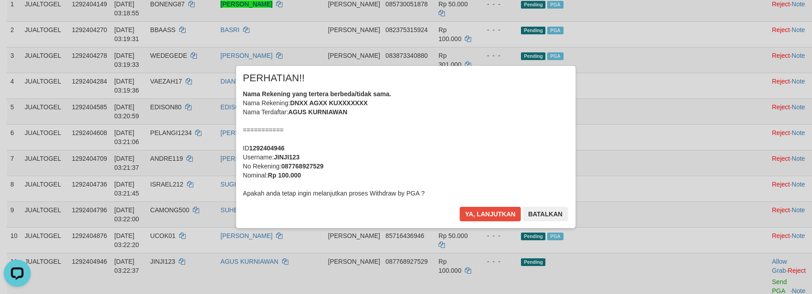
click at [522, 207] on button "Batalkan" at bounding box center [544, 214] width 45 height 14
click at [485, 212] on button "Ya, lanjutkan" at bounding box center [491, 214] width 62 height 14
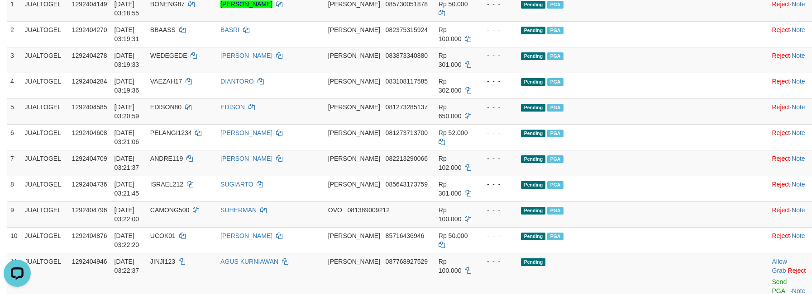
scroll to position [134, 0]
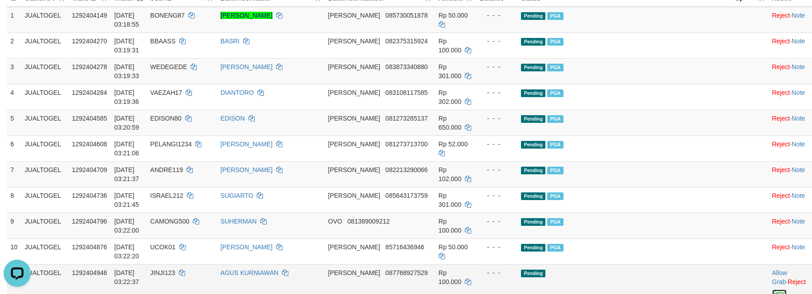
click at [772, 290] on link "Send PGA" at bounding box center [779, 298] width 15 height 16
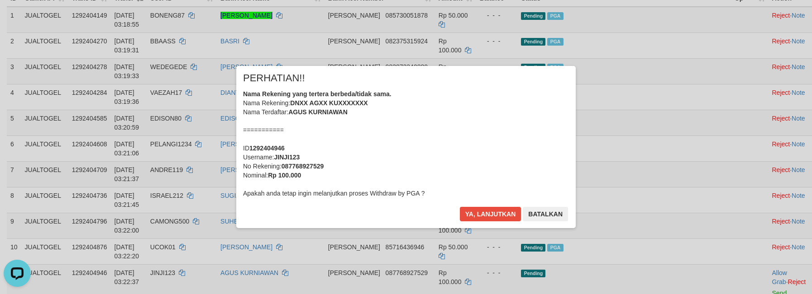
click at [495, 206] on div "× PERHATIAN!! Nama Rekening yang tertera berbeda/tidak sama. Nama Rekening: DNX…" at bounding box center [405, 147] width 339 height 162
click at [508, 213] on button "Ya, lanjutkan" at bounding box center [491, 214] width 62 height 14
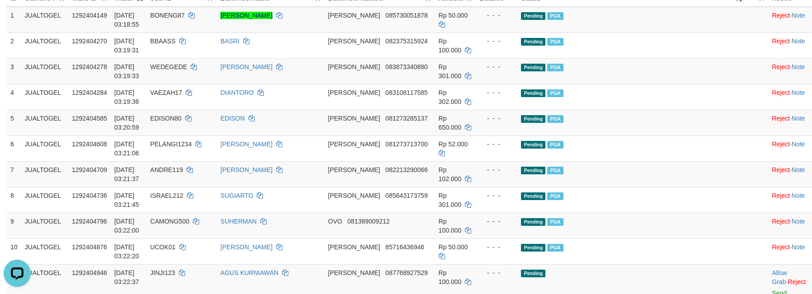
scroll to position [123, 0]
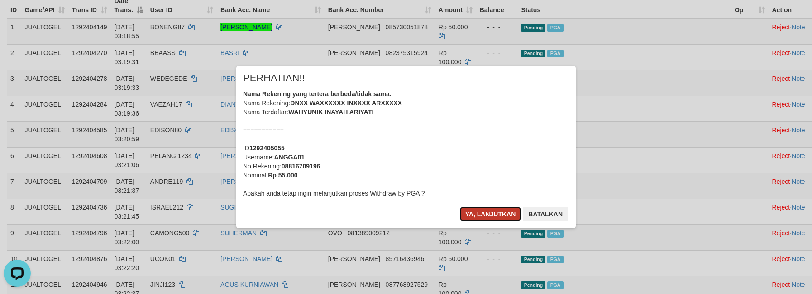
click at [485, 208] on button "Ya, lanjutkan" at bounding box center [491, 214] width 62 height 14
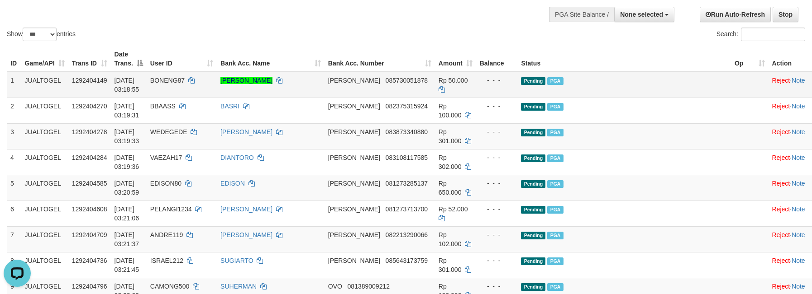
scroll to position [0, 0]
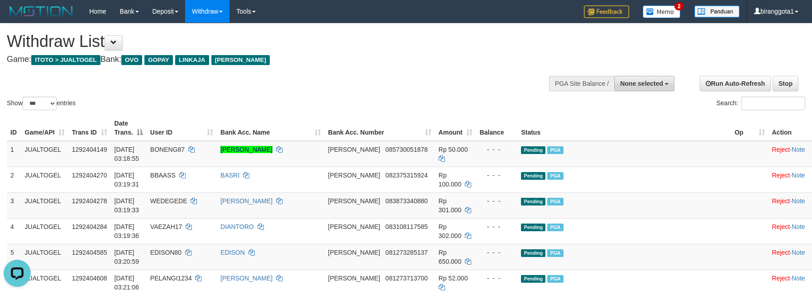
click at [633, 85] on span "None selected" at bounding box center [641, 83] width 43 height 7
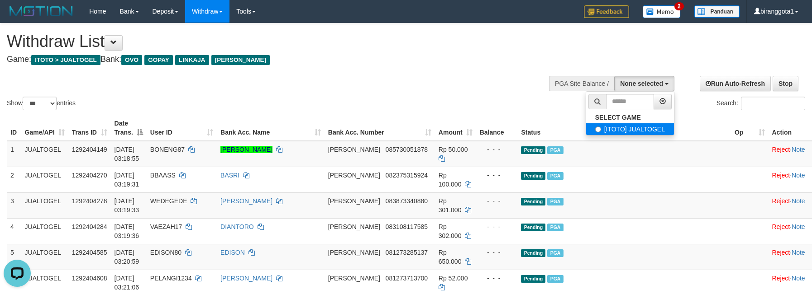
select select "****"
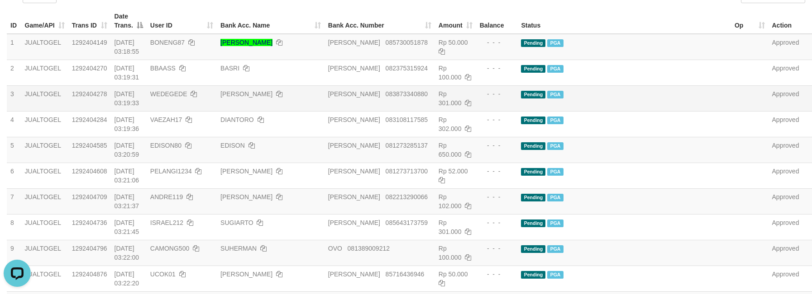
scroll to position [317, 0]
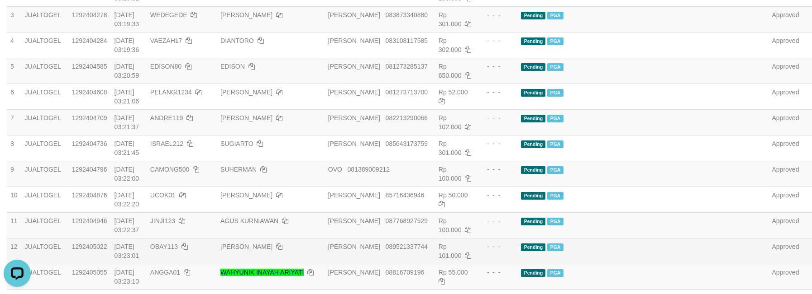
click at [731, 238] on td at bounding box center [750, 251] width 38 height 26
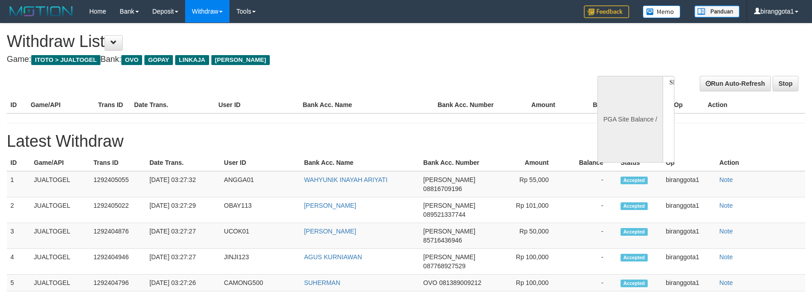
select select
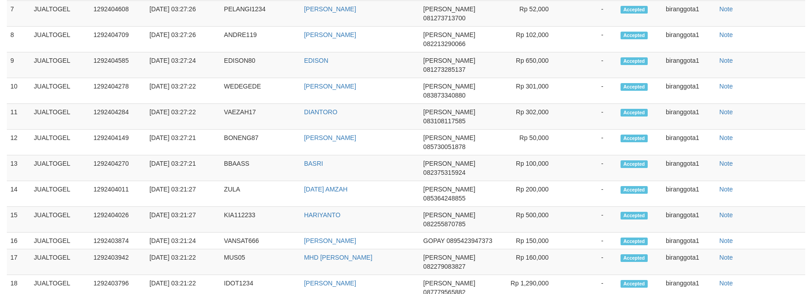
select select "**"
select select
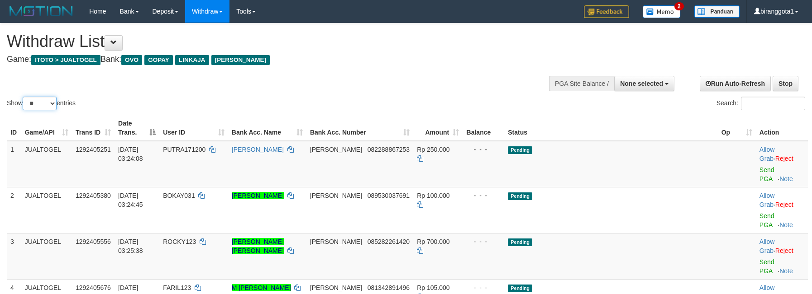
click at [45, 102] on select "** ** ** ***" at bounding box center [40, 104] width 34 height 14
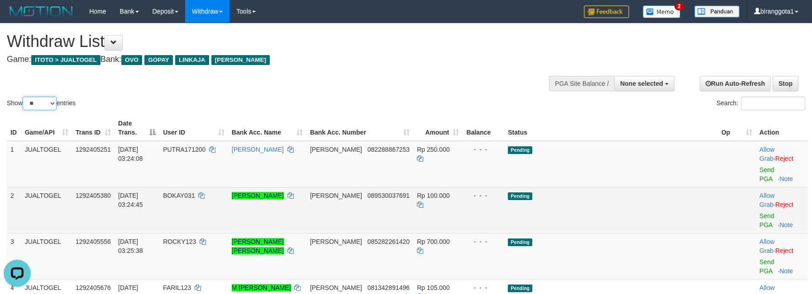
select select "***"
click at [24, 97] on select "** ** ** ***" at bounding box center [40, 104] width 34 height 14
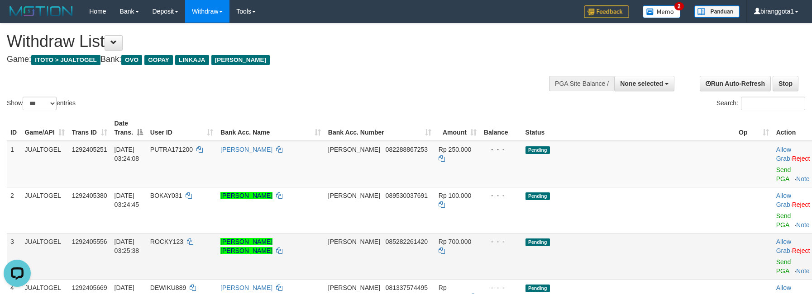
click at [652, 233] on td "Pending" at bounding box center [628, 256] width 213 height 46
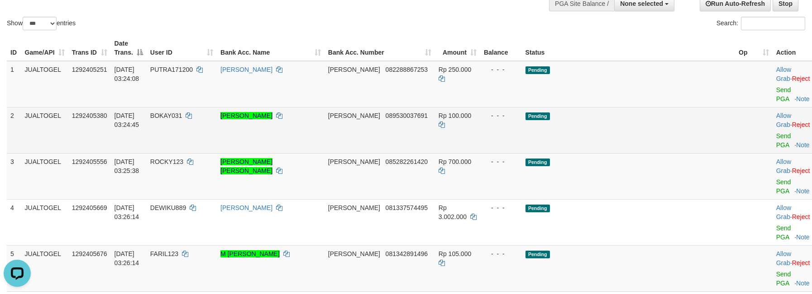
scroll to position [78, 0]
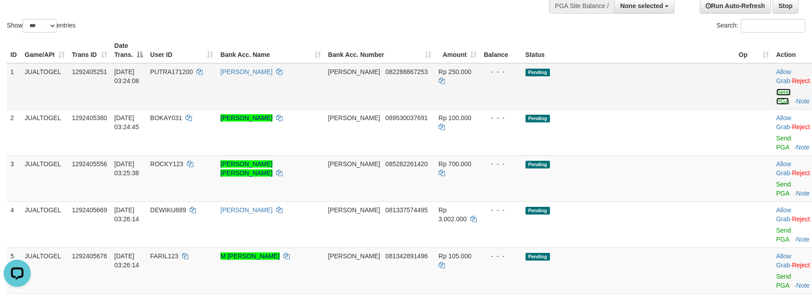
click at [776, 89] on link "Send PGA" at bounding box center [783, 97] width 15 height 16
click at [776, 135] on link "Send PGA" at bounding box center [783, 143] width 15 height 16
drag, startPoint x: 751, startPoint y: 70, endPoint x: 747, endPoint y: 125, distance: 55.3
click at [776, 178] on div at bounding box center [795, 179] width 38 height 2
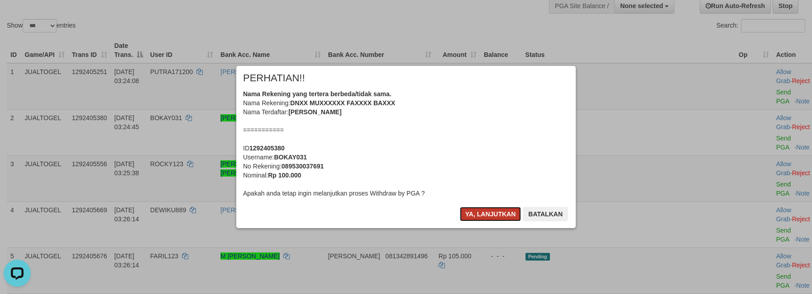
click at [493, 208] on button "Ya, lanjutkan" at bounding box center [491, 214] width 62 height 14
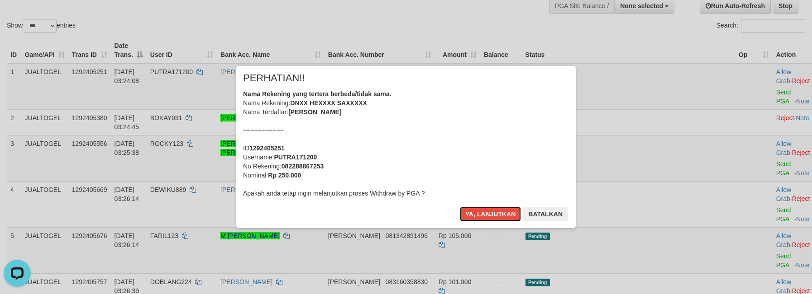
click at [493, 208] on button "Ya, lanjutkan" at bounding box center [491, 214] width 62 height 14
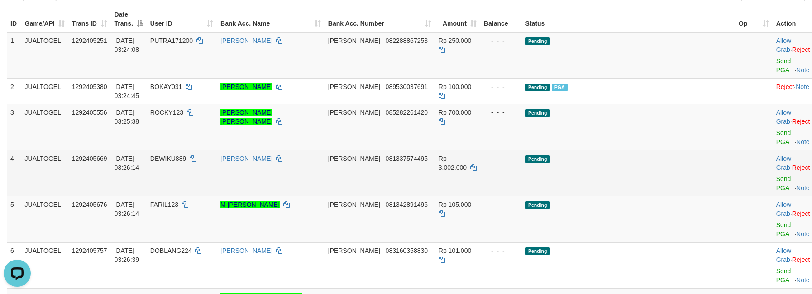
scroll to position [123, 0]
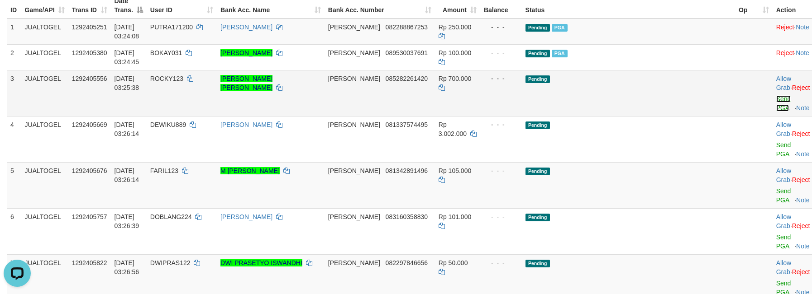
click at [776, 95] on link "Send PGA" at bounding box center [783, 103] width 15 height 16
click at [776, 142] on link "Send PGA" at bounding box center [783, 150] width 15 height 16
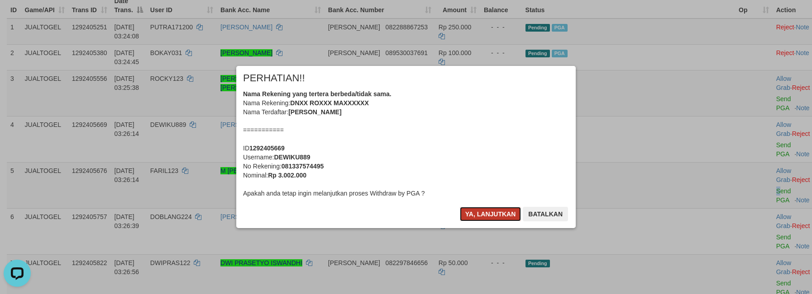
click at [493, 209] on button "Ya, lanjutkan" at bounding box center [491, 214] width 62 height 14
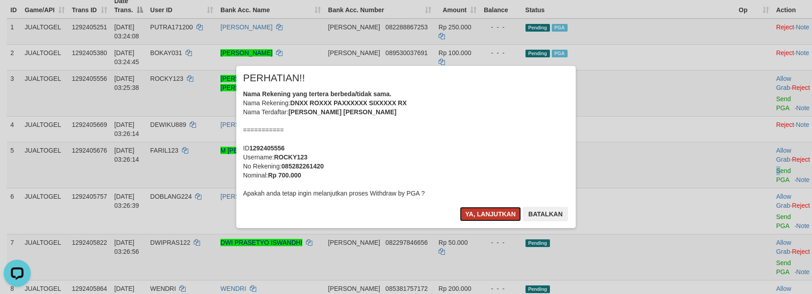
click at [490, 212] on button "Ya, lanjutkan" at bounding box center [491, 214] width 62 height 14
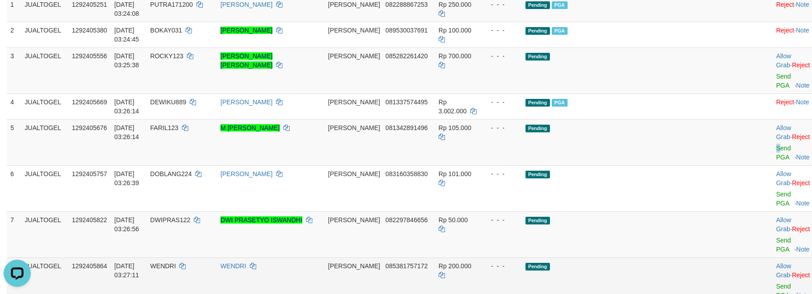
scroll to position [166, 0]
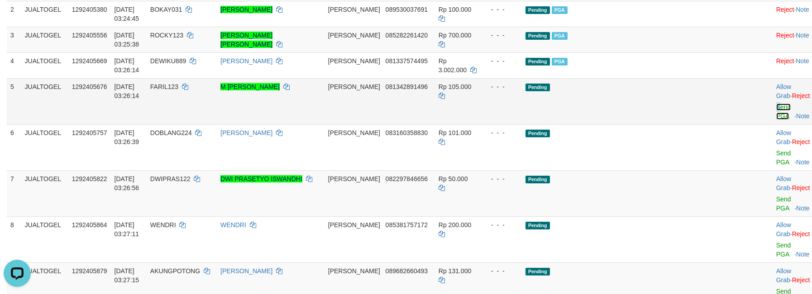
click at [776, 104] on link "Send PGA" at bounding box center [783, 112] width 15 height 16
click at [776, 150] on link "Send PGA" at bounding box center [783, 158] width 15 height 16
click at [772, 171] on td "Allow Grab · Reject Send PGA · Note" at bounding box center [794, 194] width 45 height 46
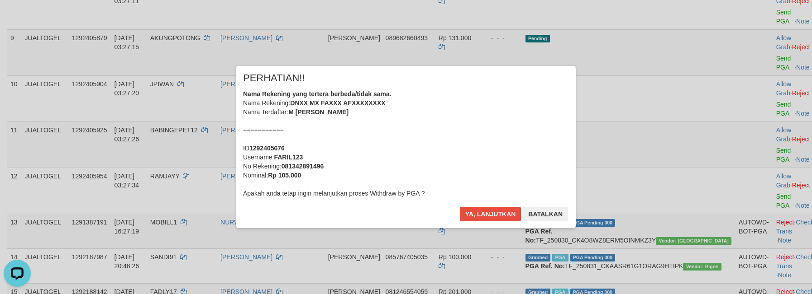
scroll to position [423, 0]
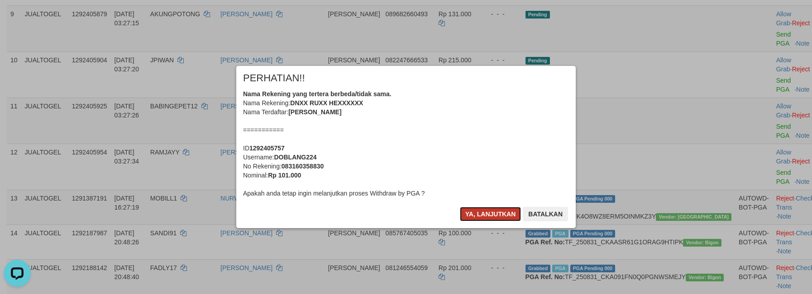
click at [480, 212] on button "Ya, lanjutkan" at bounding box center [491, 214] width 62 height 14
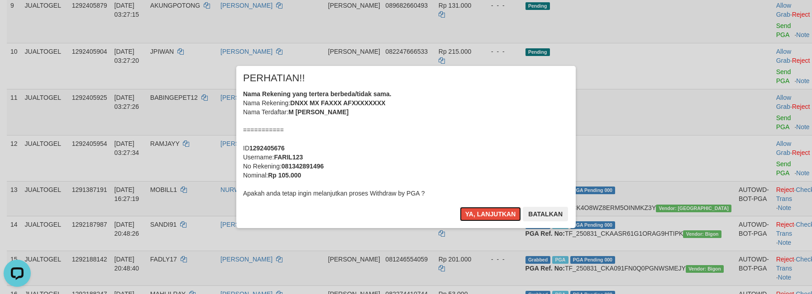
click at [480, 212] on button "Ya, lanjutkan" at bounding box center [491, 214] width 62 height 14
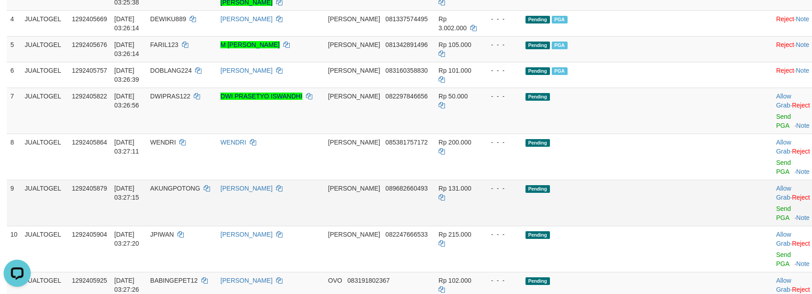
scroll to position [175, 0]
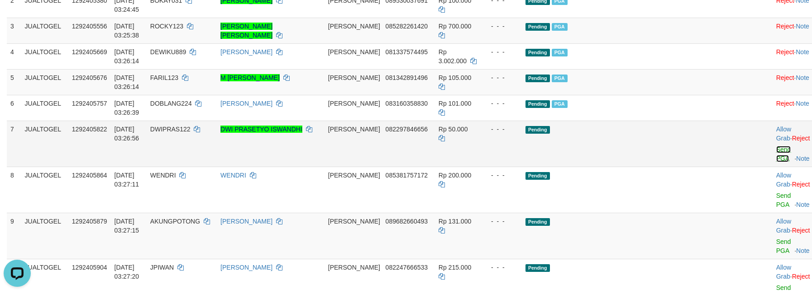
click at [776, 146] on link "Send PGA" at bounding box center [783, 154] width 15 height 16
click at [776, 192] on link "Send PGA" at bounding box center [783, 200] width 15 height 16
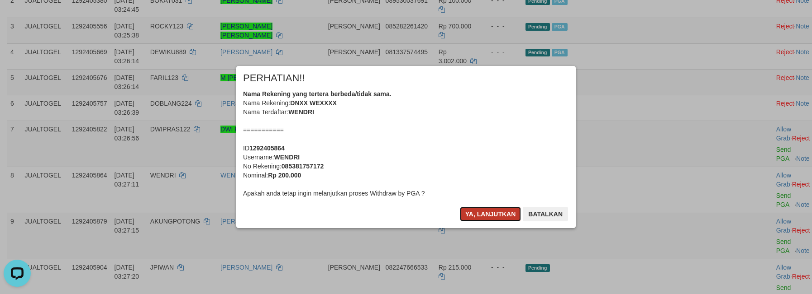
click at [485, 211] on button "Ya, lanjutkan" at bounding box center [491, 214] width 62 height 14
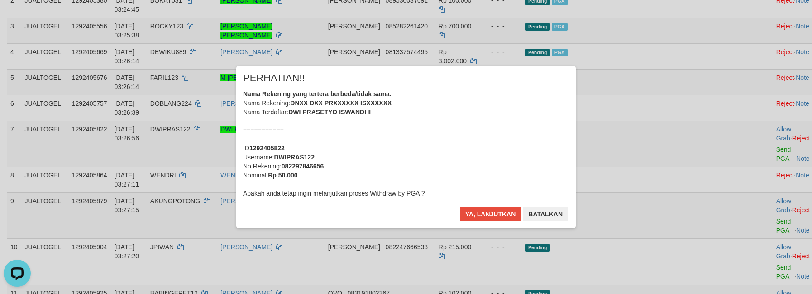
scroll to position [163, 0]
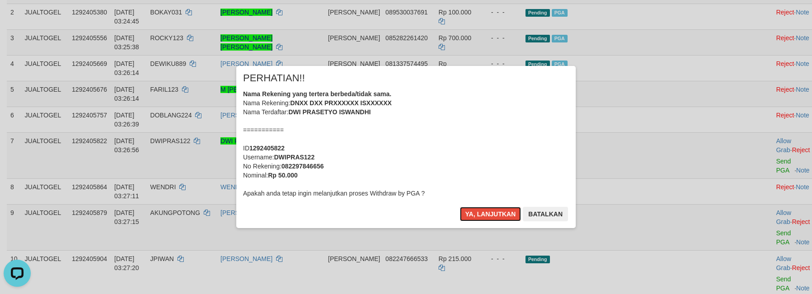
click at [485, 211] on button "Ya, lanjutkan" at bounding box center [491, 214] width 62 height 14
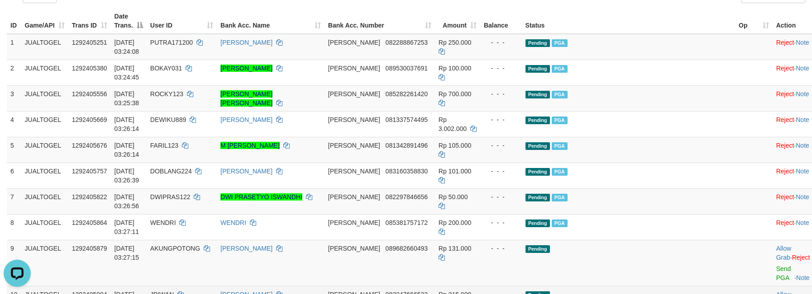
scroll to position [145, 0]
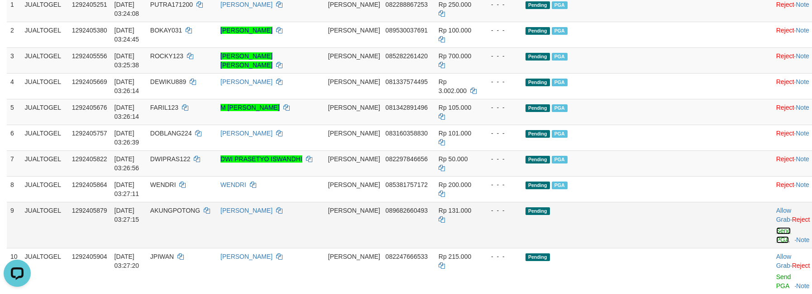
click at [776, 228] on link "Send PGA" at bounding box center [783, 236] width 15 height 16
click at [776, 274] on link "Send PGA" at bounding box center [783, 282] width 15 height 16
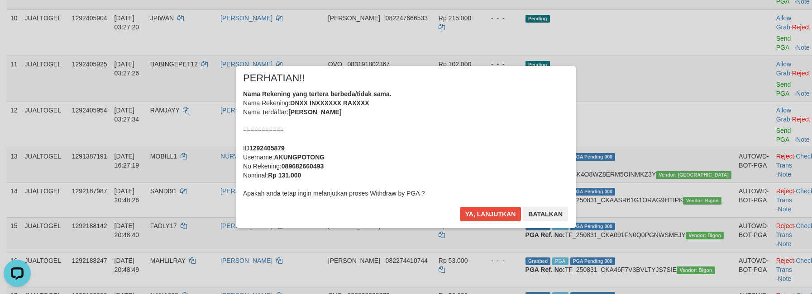
scroll to position [402, 0]
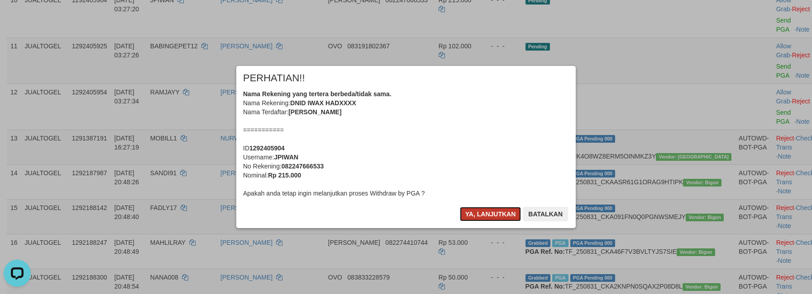
click at [490, 211] on button "Ya, lanjutkan" at bounding box center [491, 214] width 62 height 14
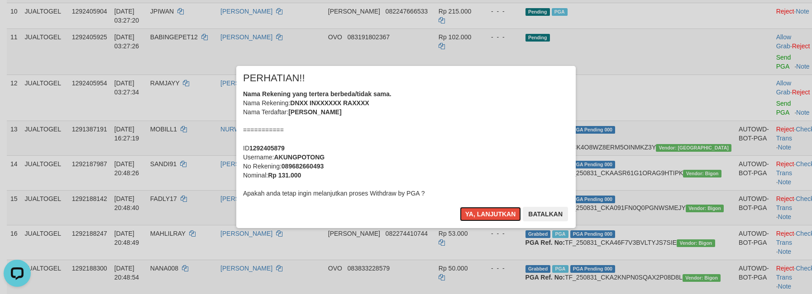
click at [490, 211] on button "Ya, lanjutkan" at bounding box center [491, 214] width 62 height 14
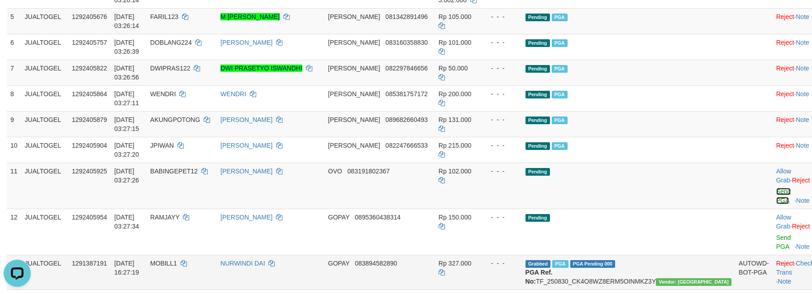
scroll to position [237, 0]
click at [776, 188] on link "Send PGA" at bounding box center [783, 196] width 15 height 16
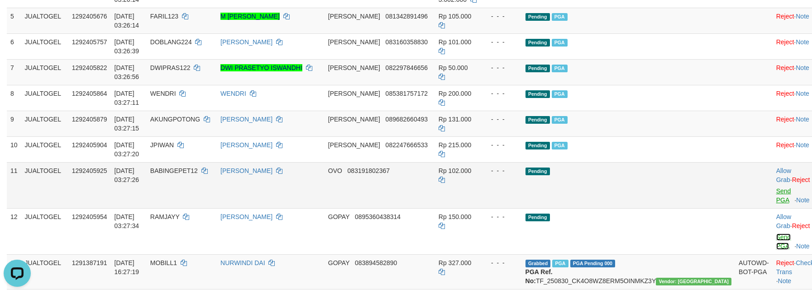
click at [776, 234] on link "Send PGA" at bounding box center [783, 242] width 15 height 16
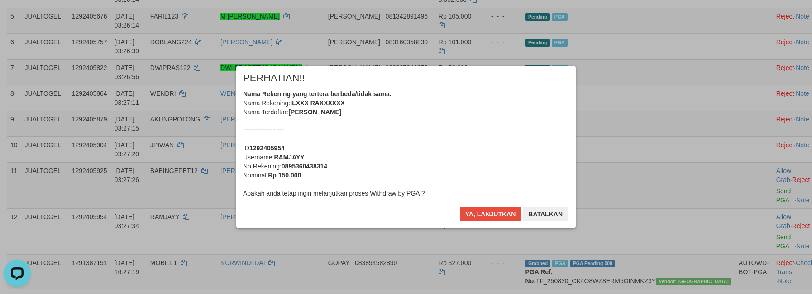
click at [482, 161] on div "Nama Rekening yang tertera berbeda/tidak sama. Nama Rekening: ILXXX RAXXXXXX Na…" at bounding box center [406, 144] width 326 height 109
click at [460, 207] on button "Ya, lanjutkan" at bounding box center [491, 214] width 62 height 14
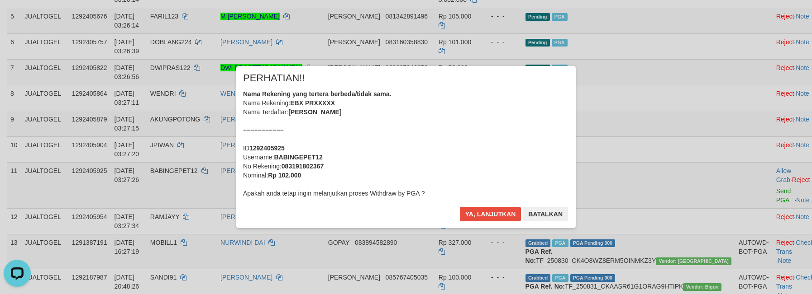
click at [474, 153] on div "Nama Rekening yang tertera berbeda/tidak sama. Nama Rekening: EBX PRXXXXX Nama …" at bounding box center [406, 144] width 326 height 109
click at [460, 207] on button "Ya, lanjutkan" at bounding box center [491, 214] width 62 height 14
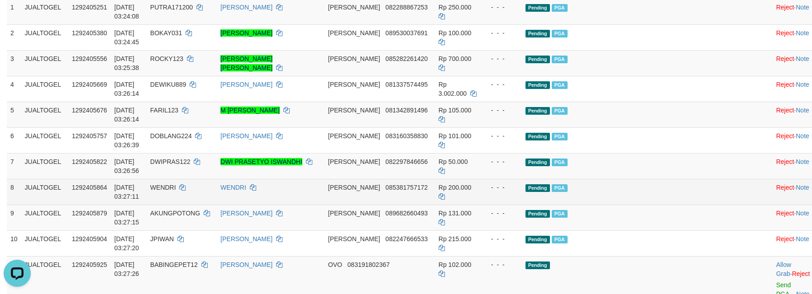
scroll to position [128, 0]
